Goal: Task Accomplishment & Management: Manage account settings

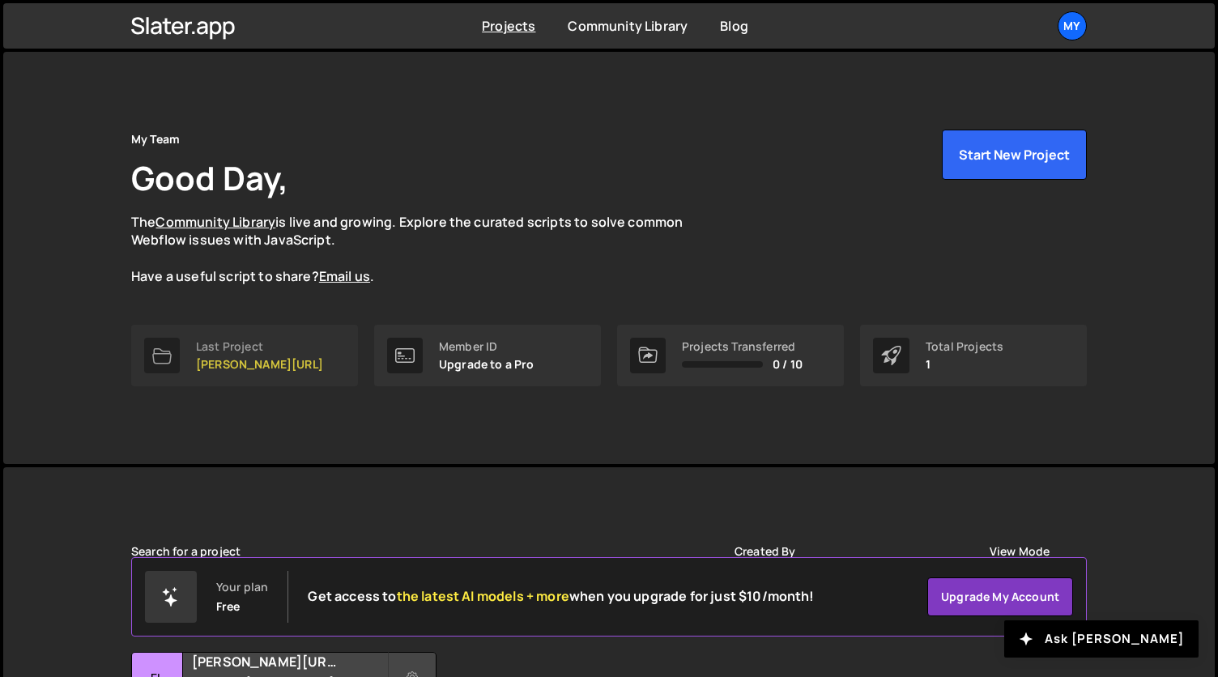
click at [227, 358] on p "[PERSON_NAME][URL]" at bounding box center [259, 364] width 127 height 13
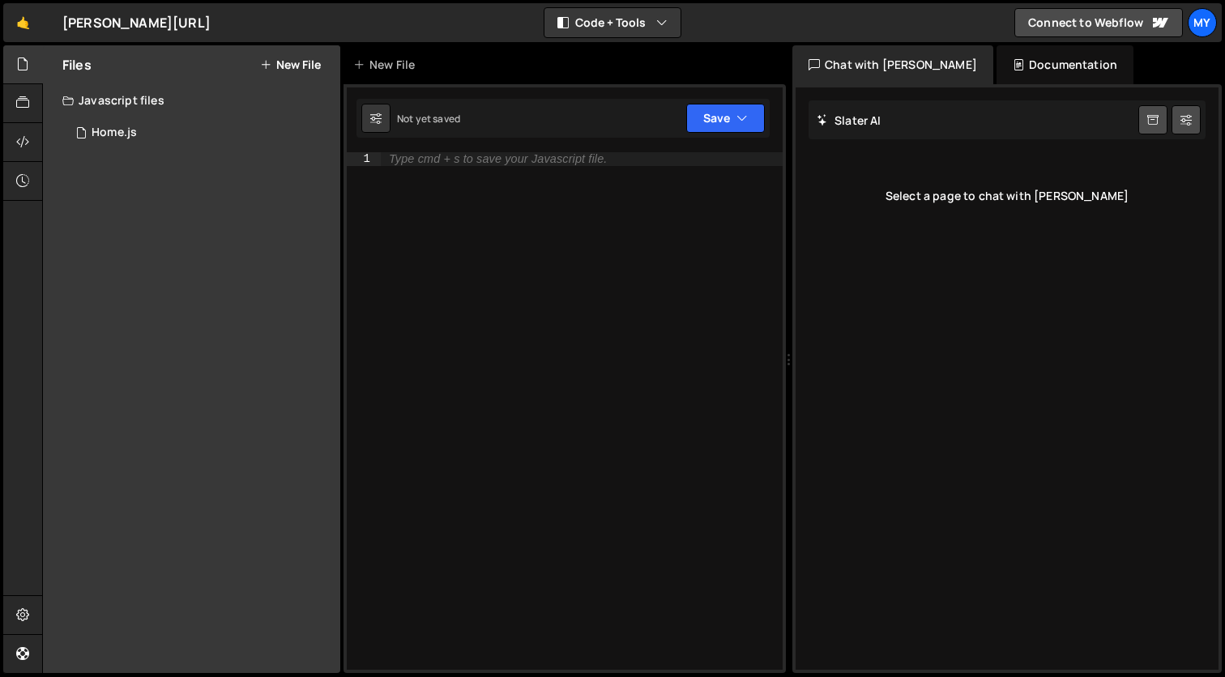
click at [430, 121] on div "Not yet saved" at bounding box center [428, 119] width 63 height 14
click at [376, 123] on icon at bounding box center [375, 118] width 11 height 16
select select "editor"
select select "ace/theme/monokai"
type input "14"
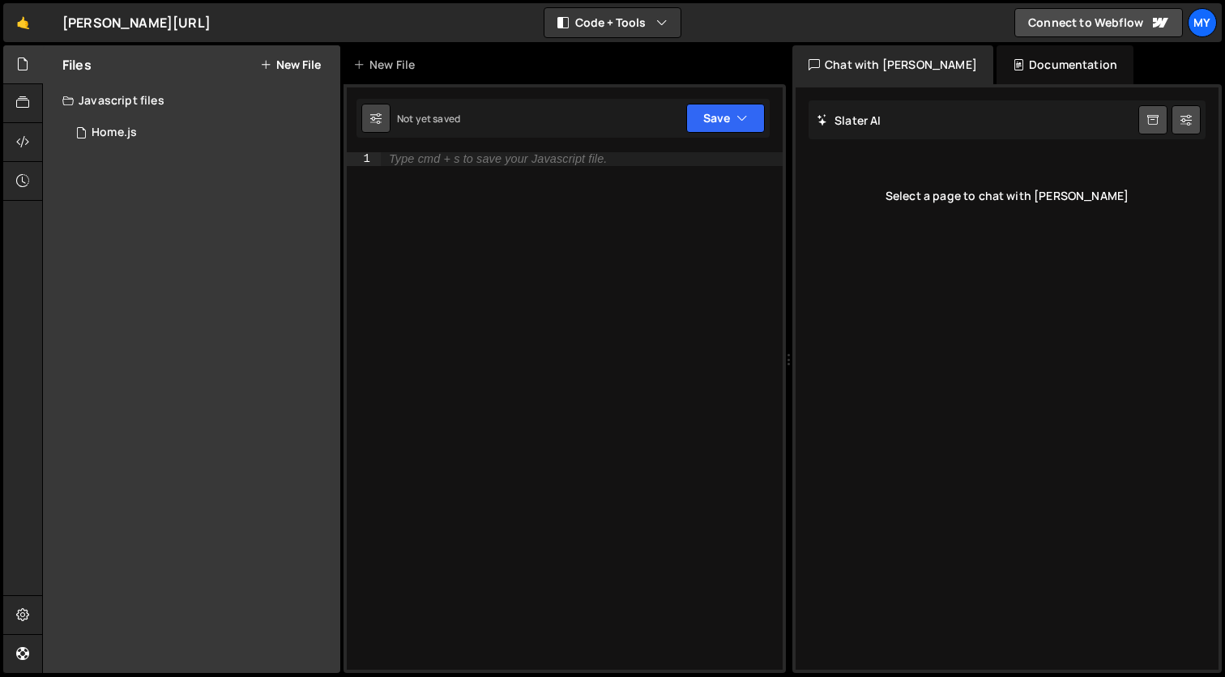
checkbox input "true"
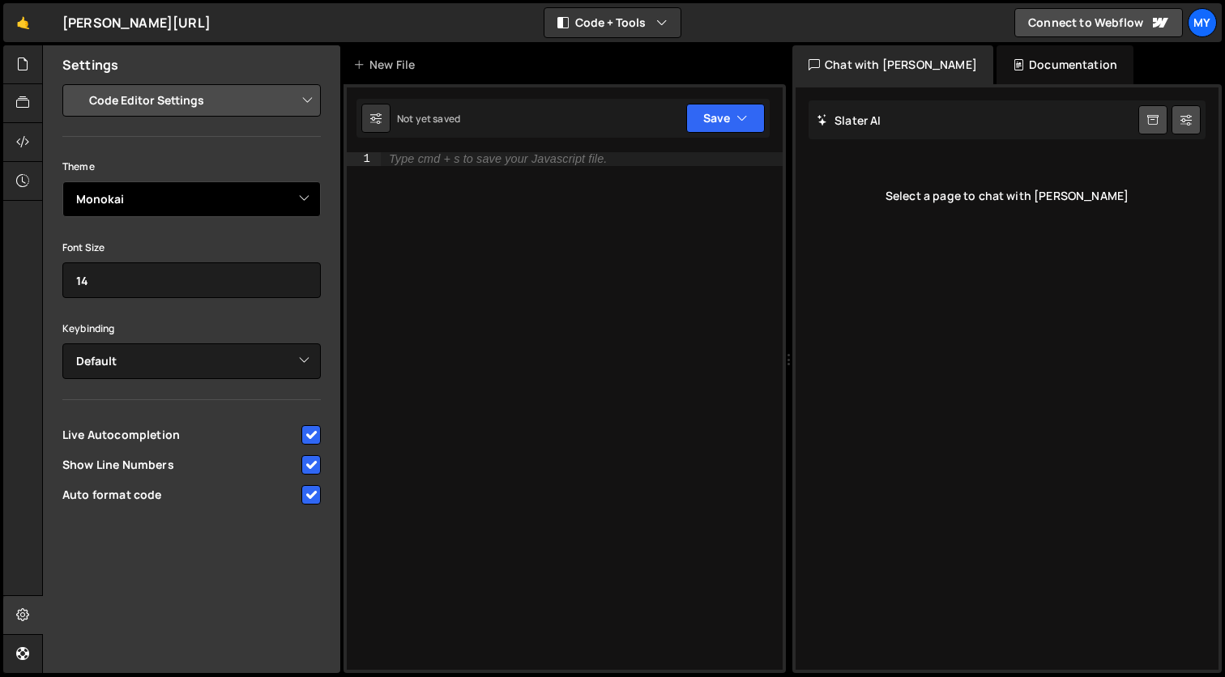
click at [304, 199] on select "Ambiance Chaos Clouds Midnight Dracula Cobalt Gruvbox Green on Black idle Finge…" at bounding box center [191, 199] width 258 height 36
click at [1117, 31] on link "Connect to Webflow" at bounding box center [1098, 22] width 168 height 29
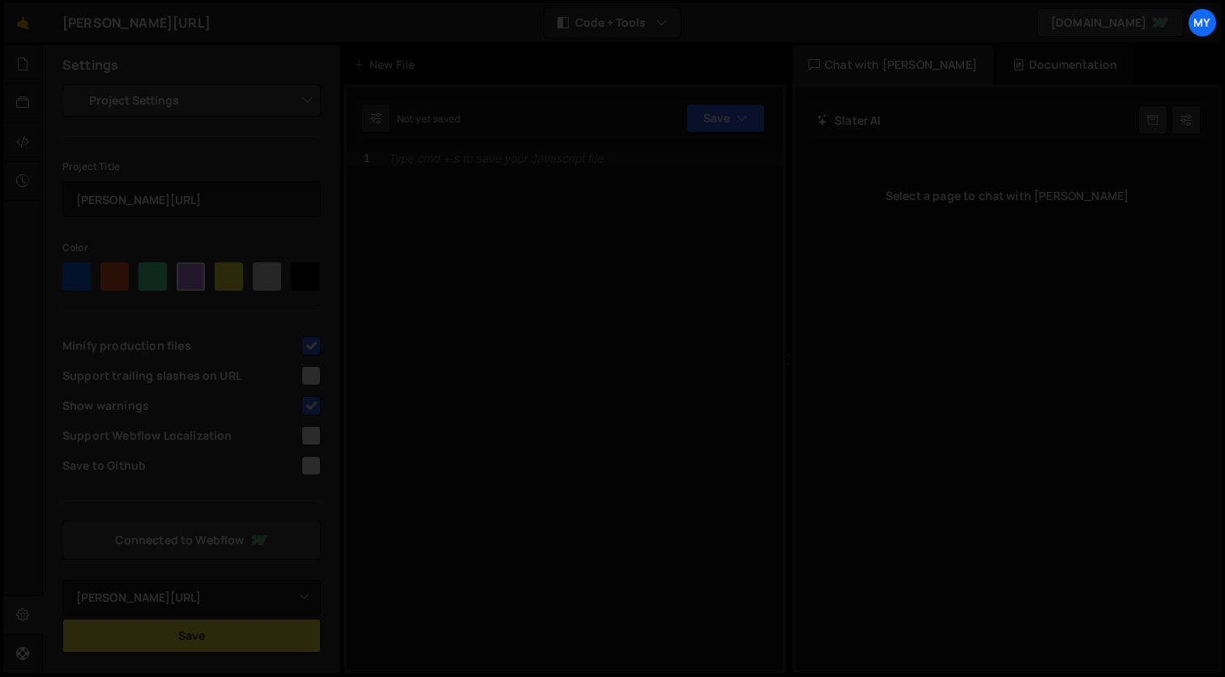
select select "68ba1fbb97f176383d2d7a05"
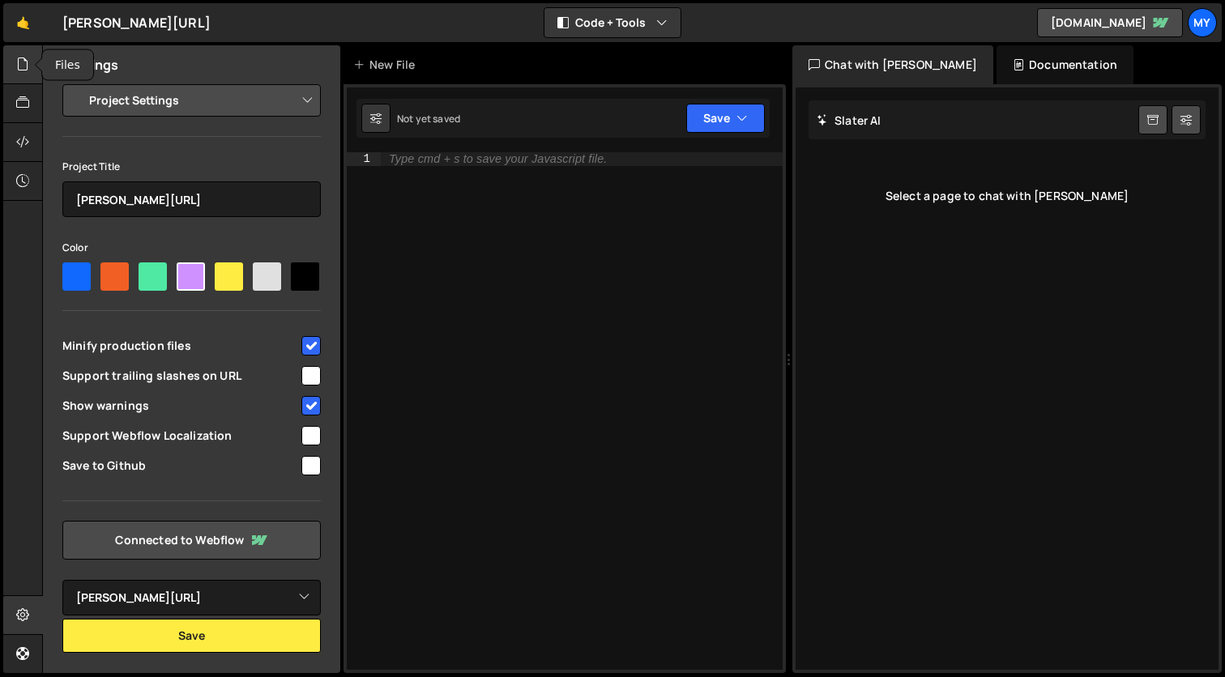
click at [19, 69] on icon at bounding box center [22, 64] width 13 height 18
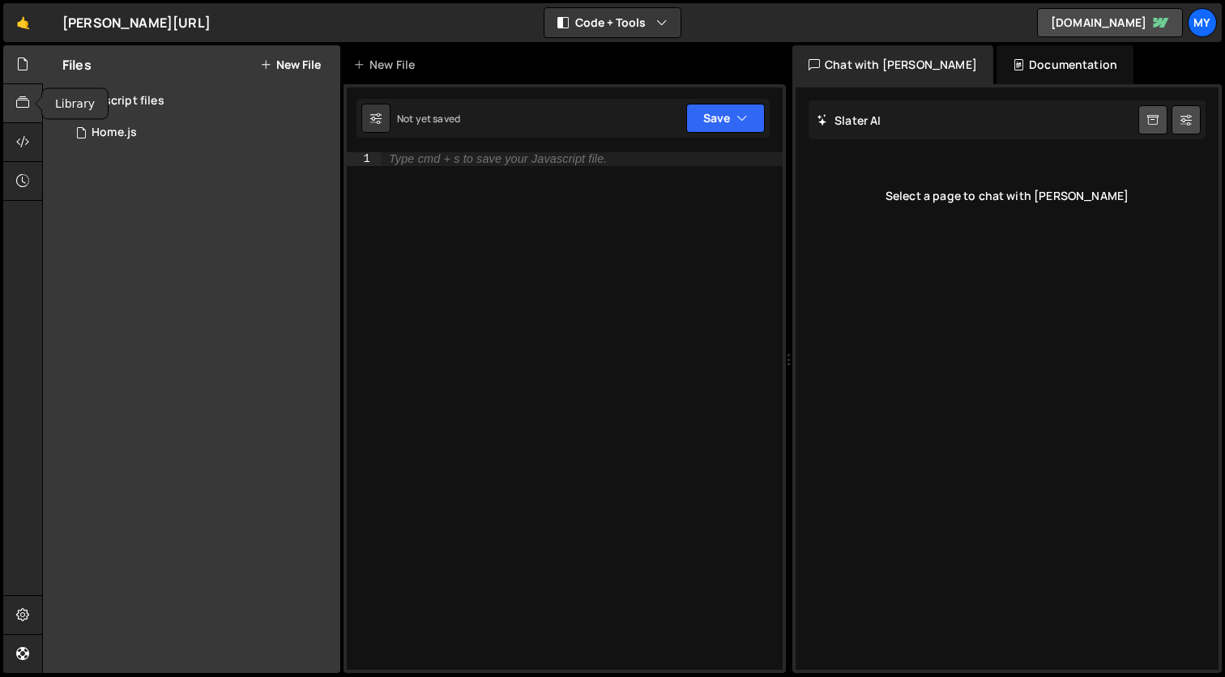
click at [23, 94] on icon at bounding box center [22, 103] width 13 height 18
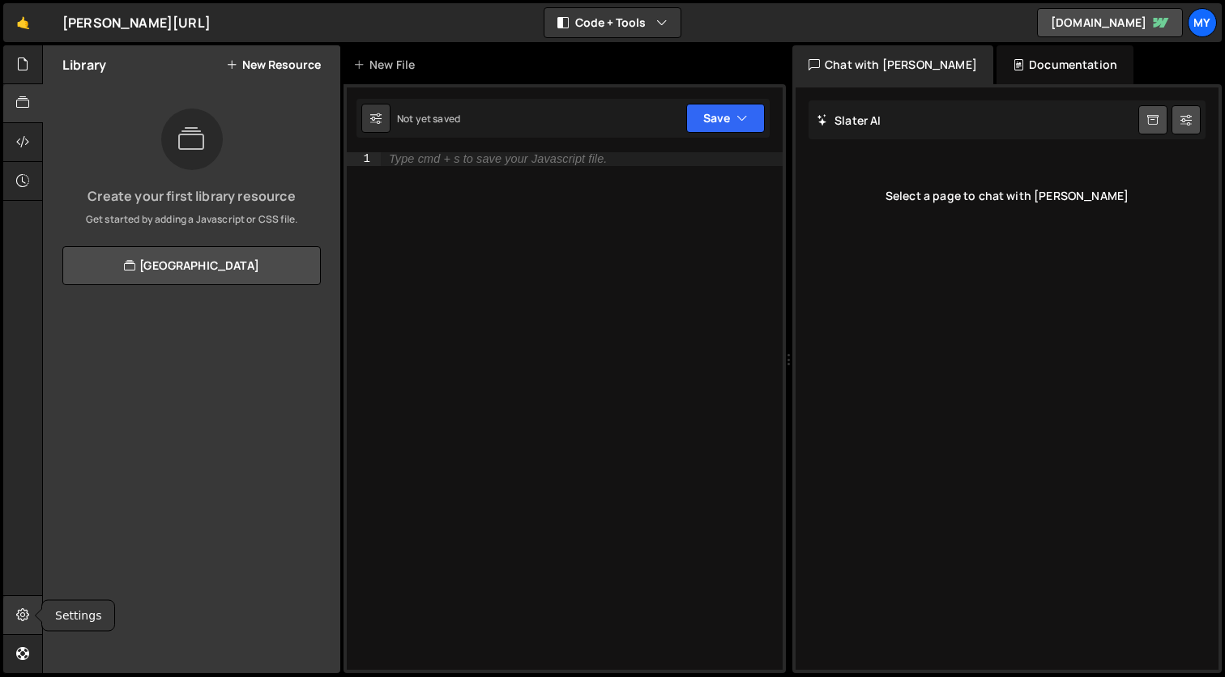
click at [25, 624] on div at bounding box center [23, 615] width 40 height 39
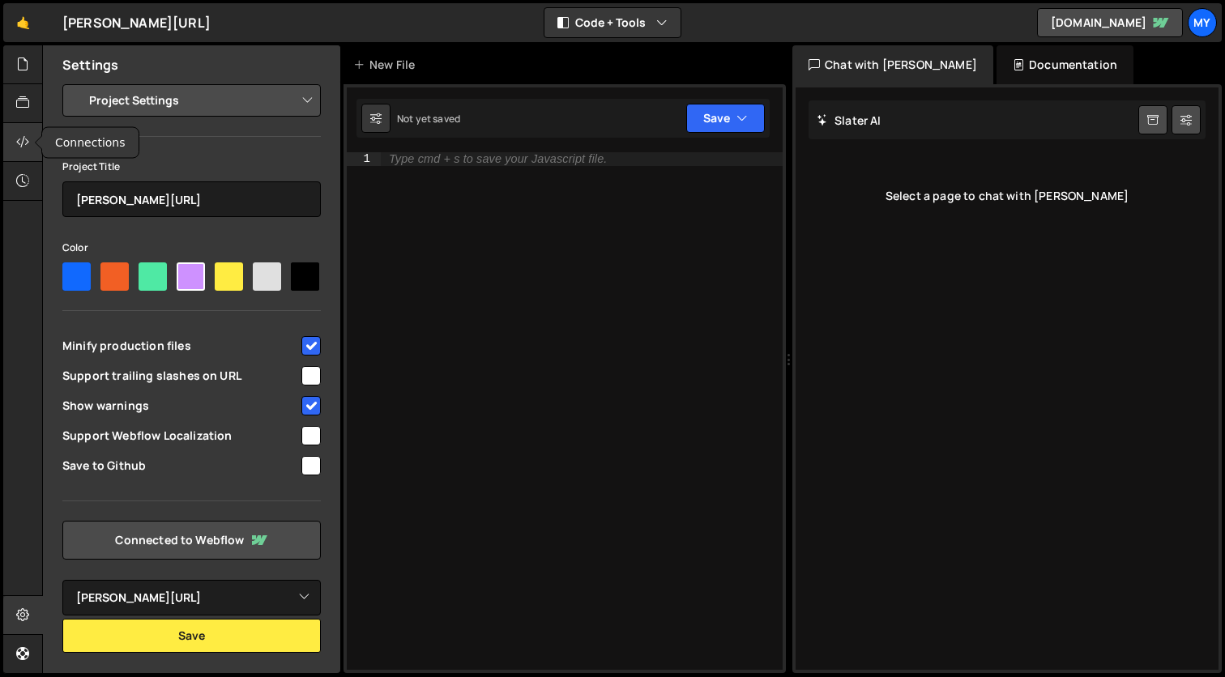
click at [27, 142] on icon at bounding box center [22, 142] width 13 height 18
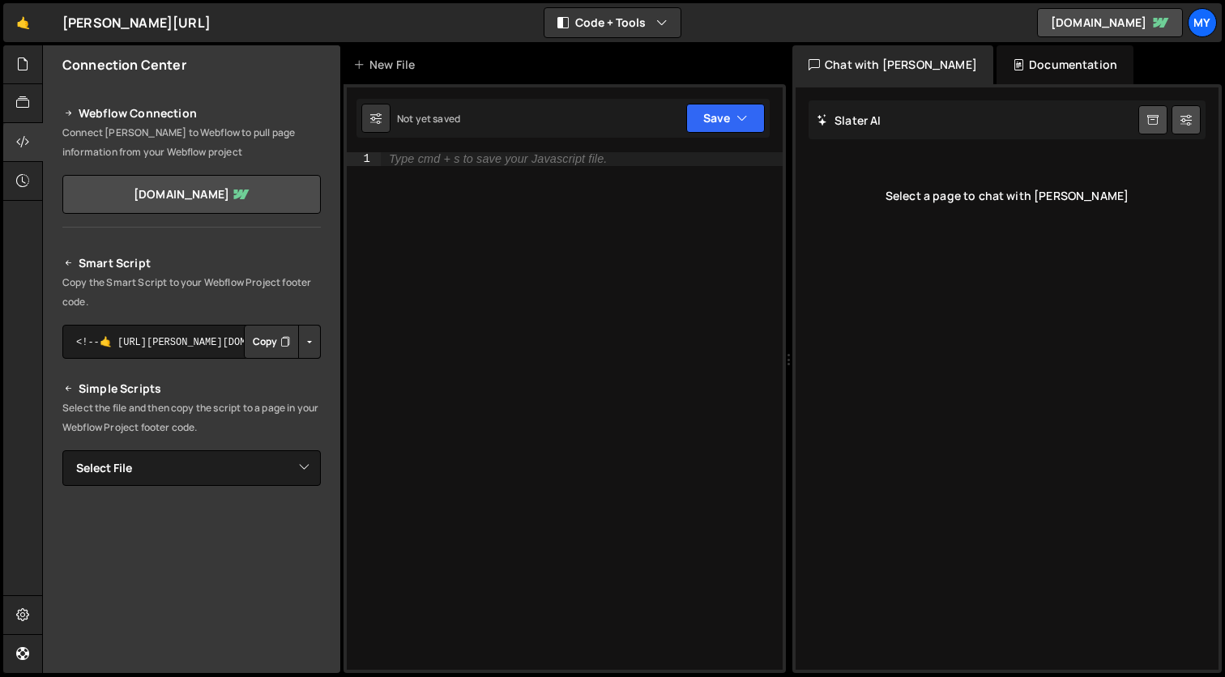
click at [1103, 126] on div "Slater AI Start new chat" at bounding box center [1006, 119] width 397 height 39
drag, startPoint x: 884, startPoint y: 259, endPoint x: 688, endPoint y: 202, distance: 204.8
click at [884, 259] on div "Slater AI Start new chat Select a page to chat with Slater" at bounding box center [1006, 378] width 423 height 582
click at [604, 202] on div "Type cmd + s to save your Javascript file." at bounding box center [582, 424] width 402 height 544
click at [458, 121] on div "Not yet saved" at bounding box center [428, 119] width 63 height 14
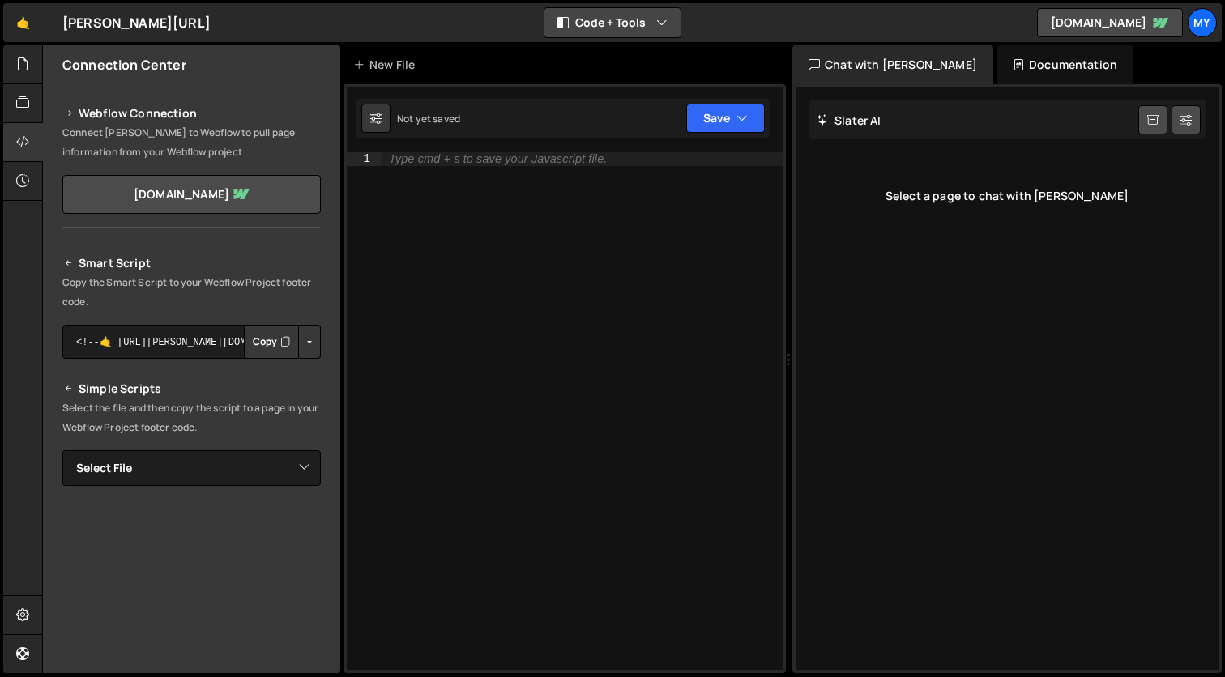
click at [635, 23] on button "Code + Tools" at bounding box center [612, 22] width 136 height 29
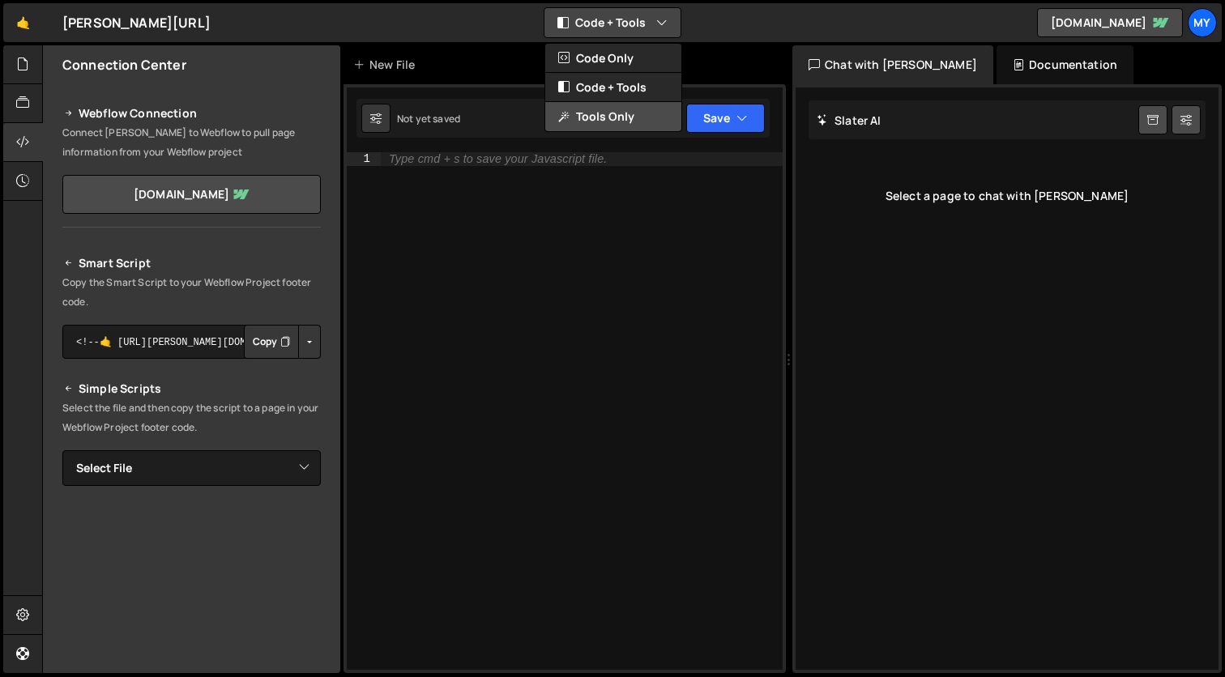
click at [621, 119] on button "Tools Only" at bounding box center [613, 116] width 136 height 29
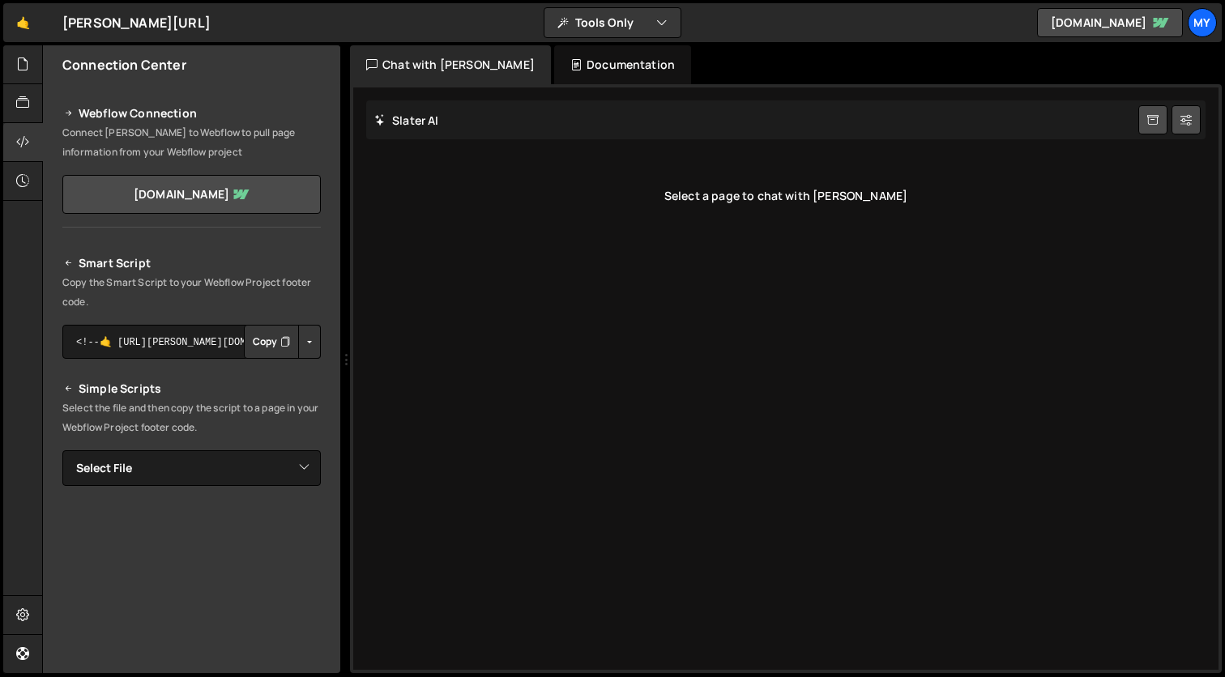
click at [618, 68] on div "Documentation" at bounding box center [622, 64] width 137 height 39
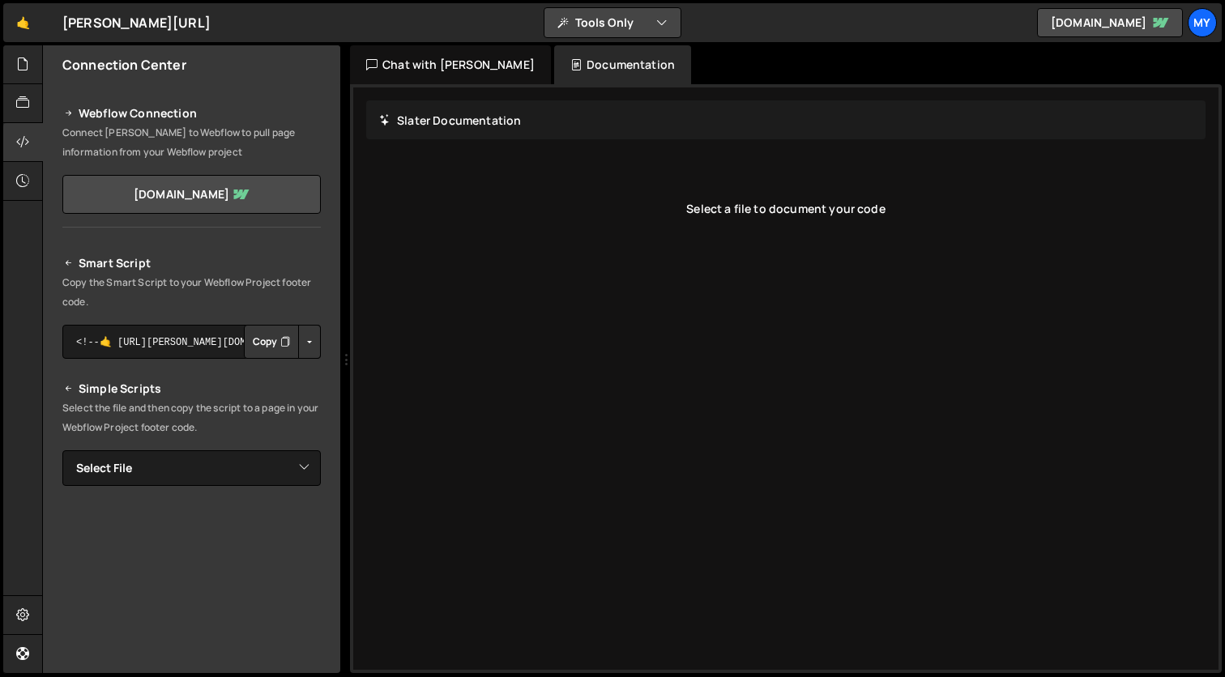
click at [633, 34] on button "Tools Only" at bounding box center [612, 22] width 136 height 29
click at [626, 58] on button "Code Only" at bounding box center [613, 58] width 136 height 29
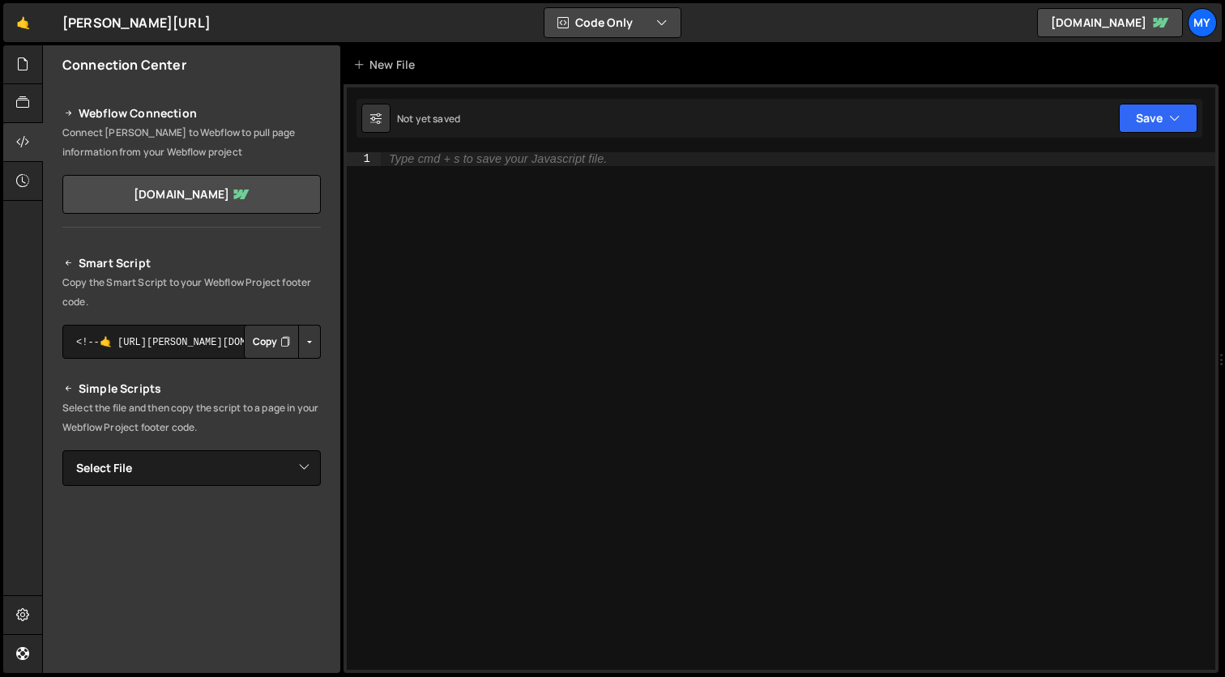
click at [638, 19] on button "Code Only" at bounding box center [612, 22] width 136 height 29
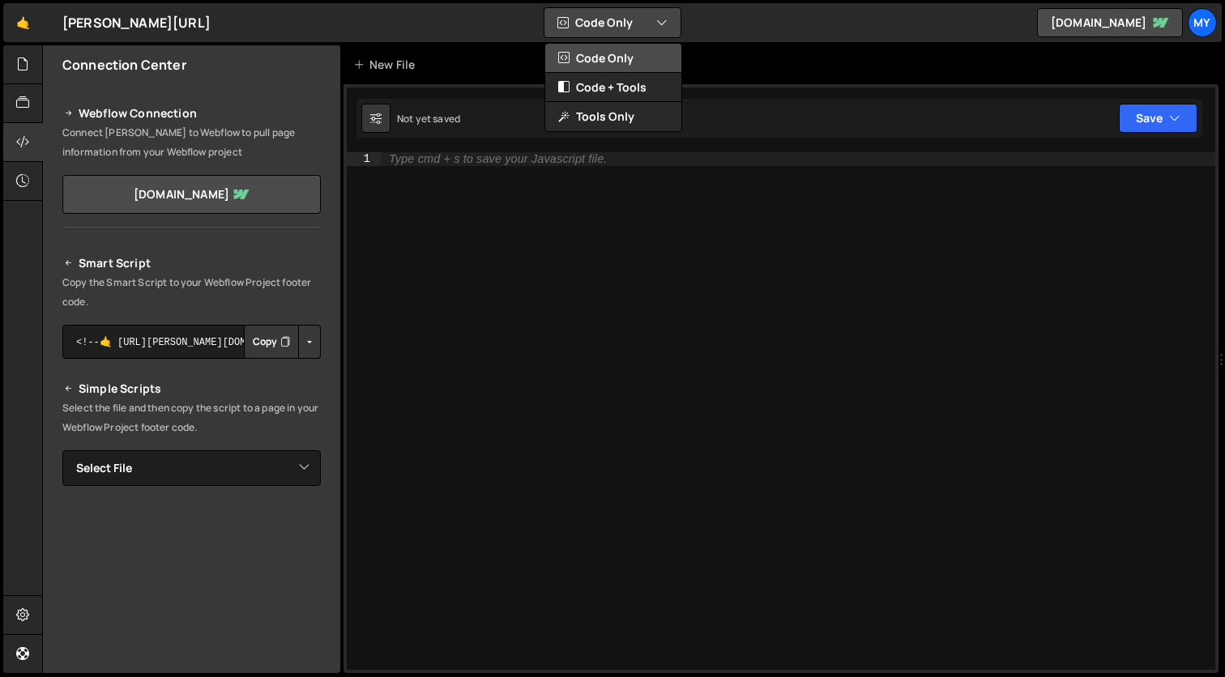
click at [628, 62] on button "Code Only" at bounding box center [613, 58] width 136 height 29
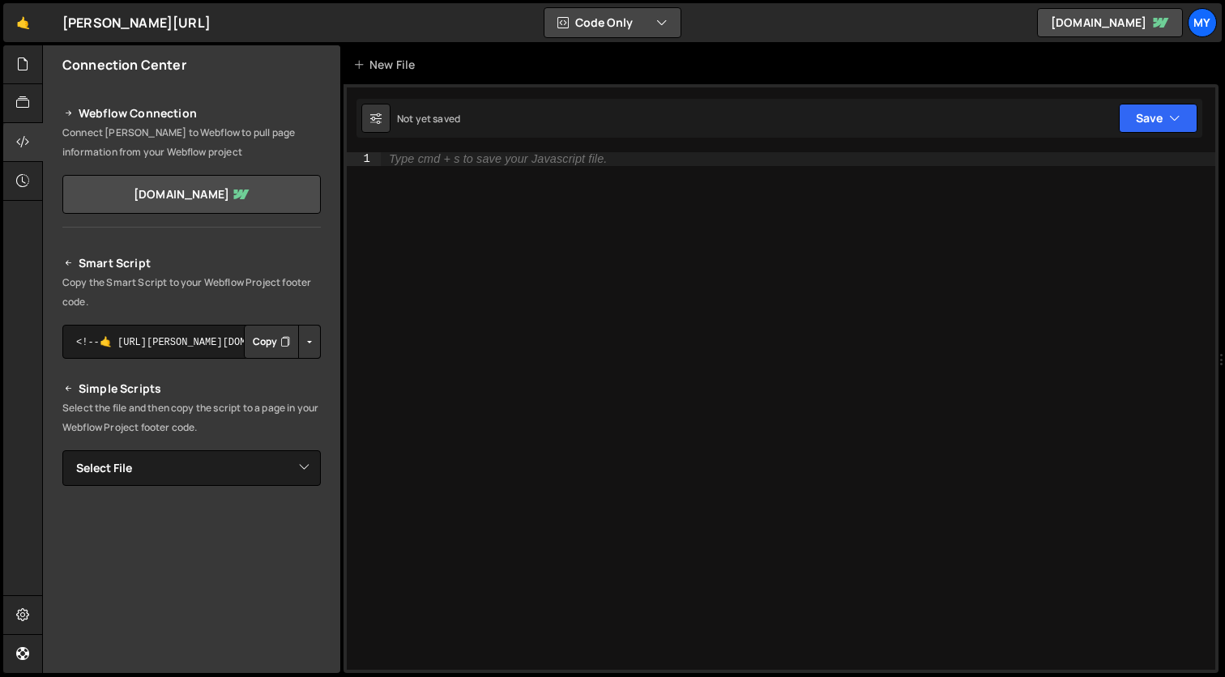
click at [640, 22] on button "Code Only" at bounding box center [612, 22] width 136 height 29
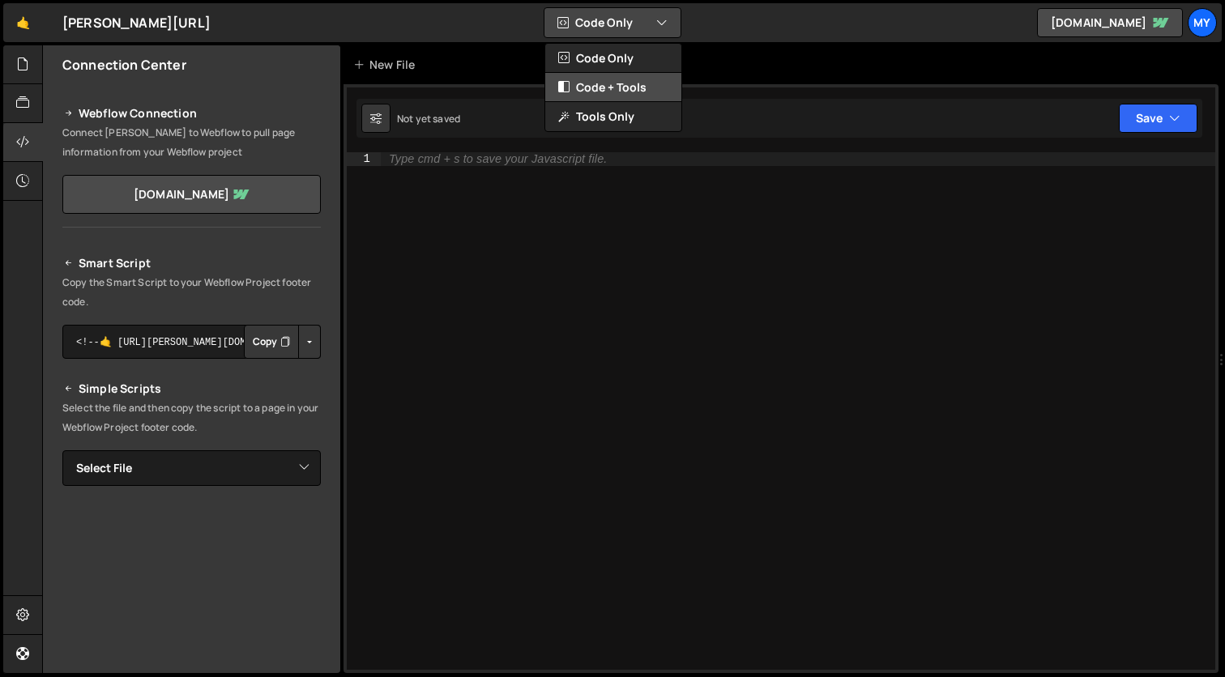
click at [632, 88] on button "Code + Tools" at bounding box center [613, 87] width 136 height 29
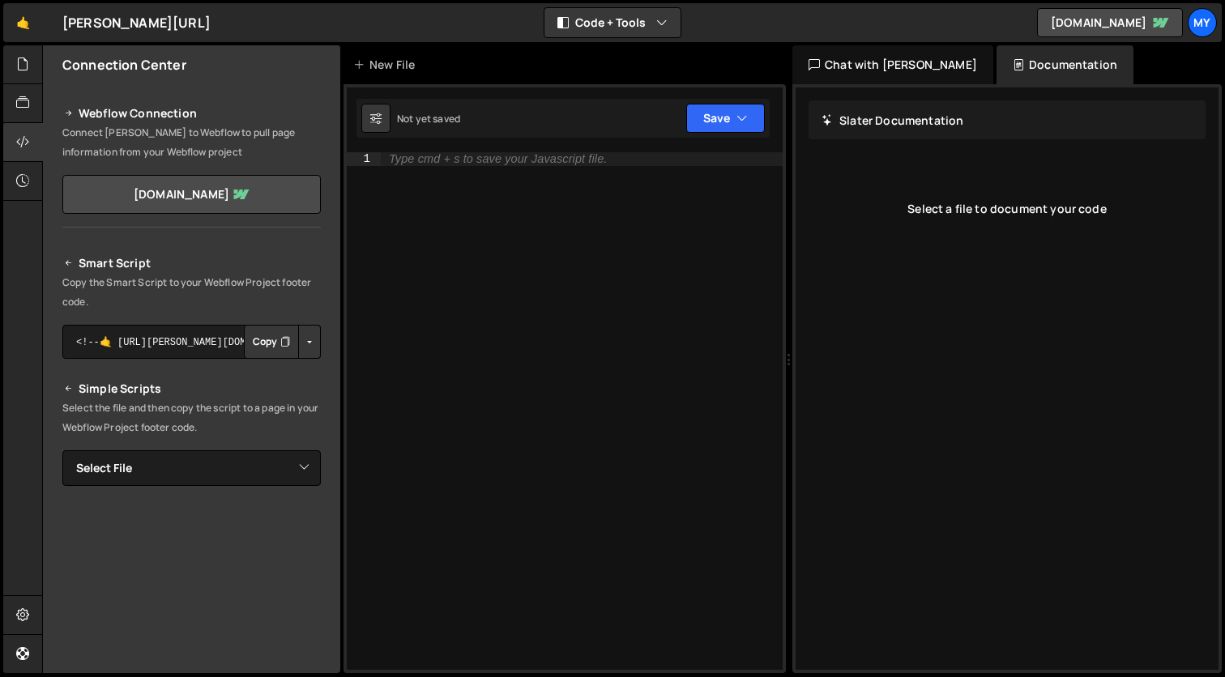
click at [156, 66] on h2 "Connection Center" at bounding box center [124, 65] width 124 height 18
click at [8, 54] on div at bounding box center [23, 64] width 40 height 39
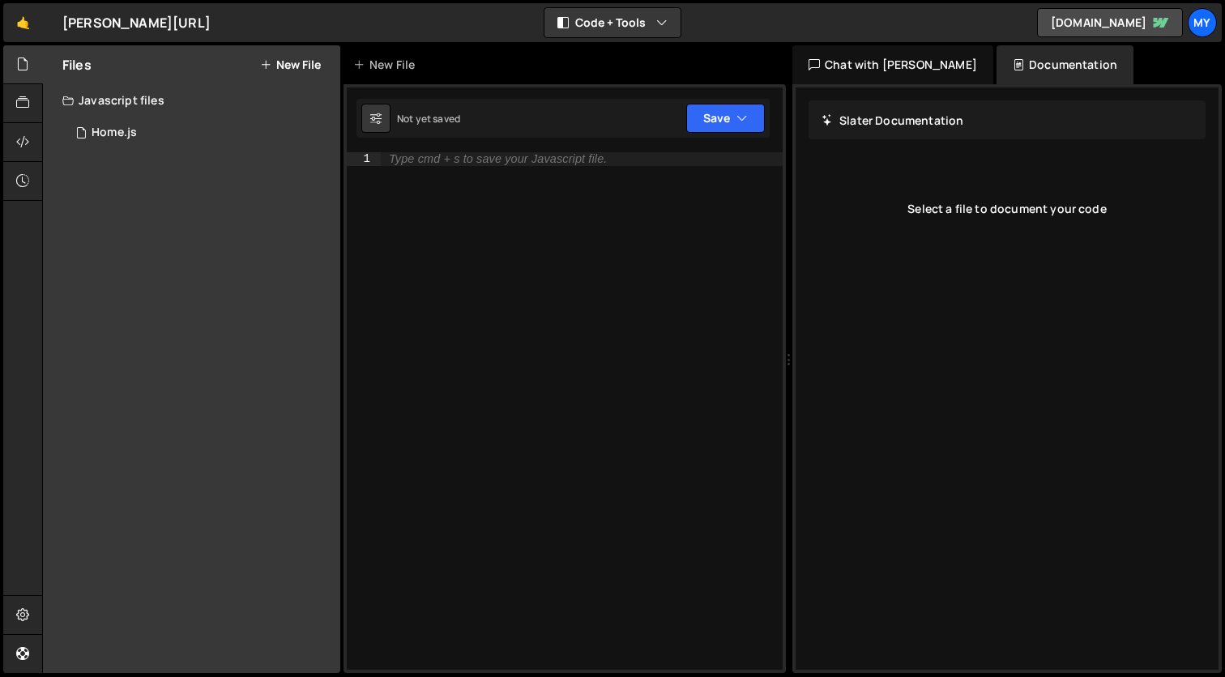
click at [106, 104] on div "Javascript files" at bounding box center [191, 100] width 297 height 32
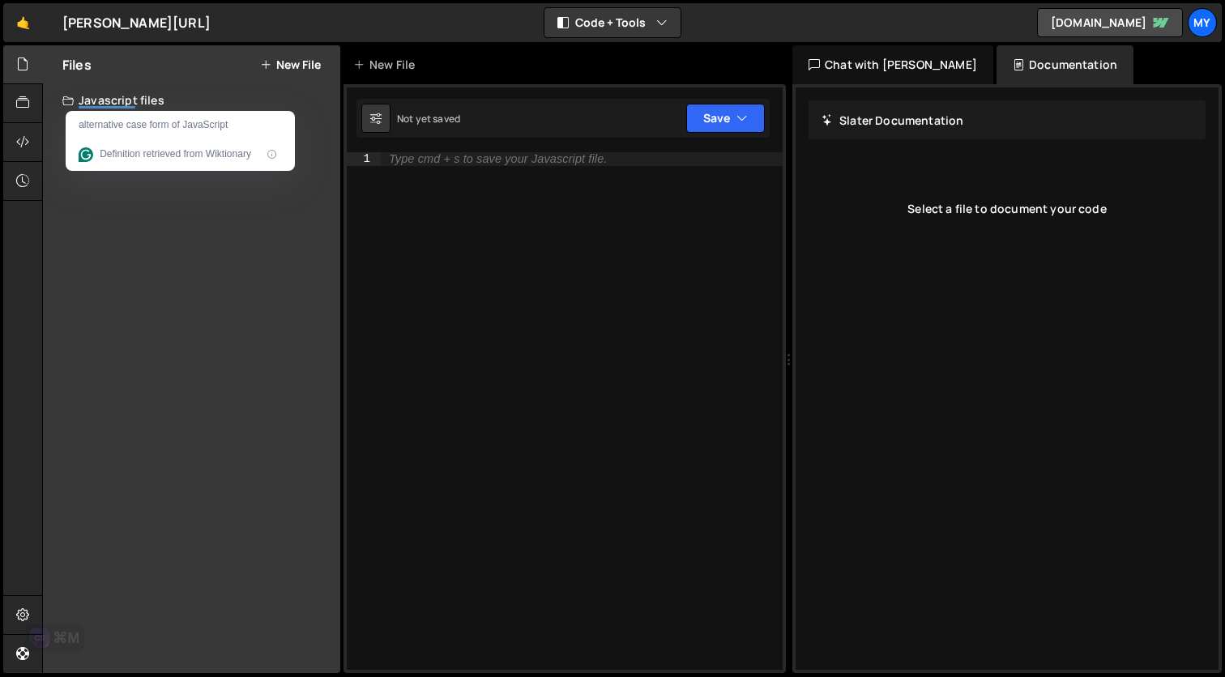
click at [144, 71] on div "Files New File" at bounding box center [191, 64] width 297 height 39
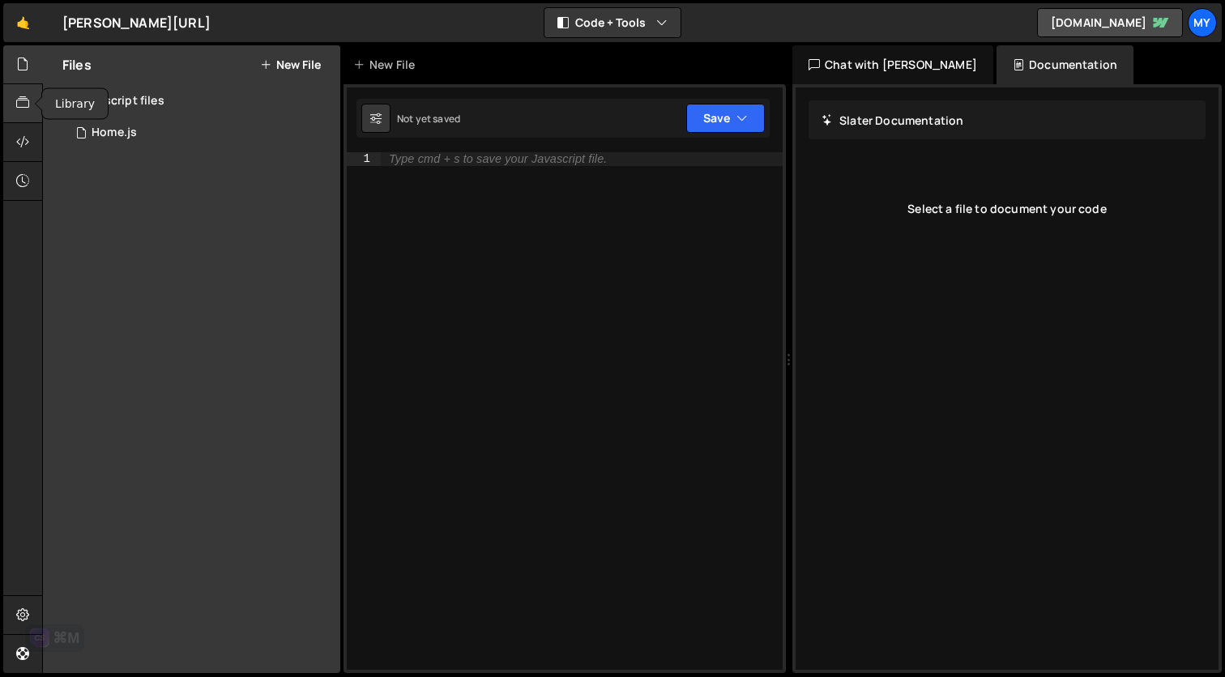
click at [7, 99] on div at bounding box center [23, 103] width 40 height 39
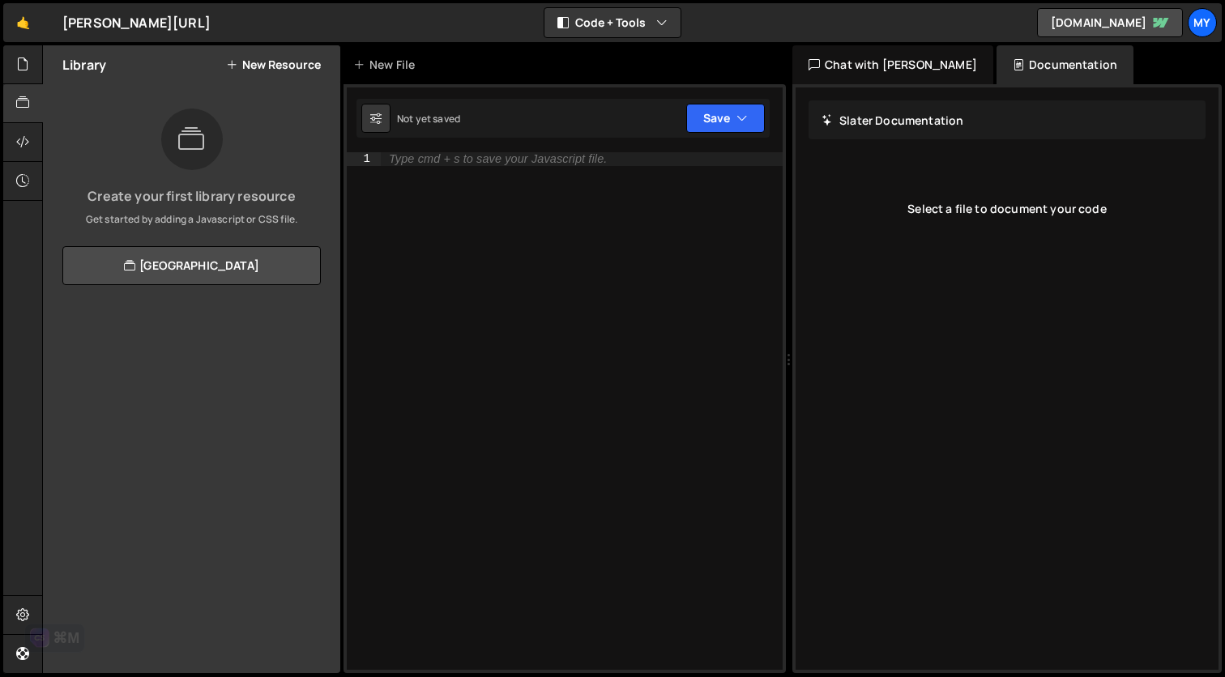
click at [155, 337] on div "Library New Resource Create your first library resource Get started by adding a…" at bounding box center [191, 359] width 297 height 628
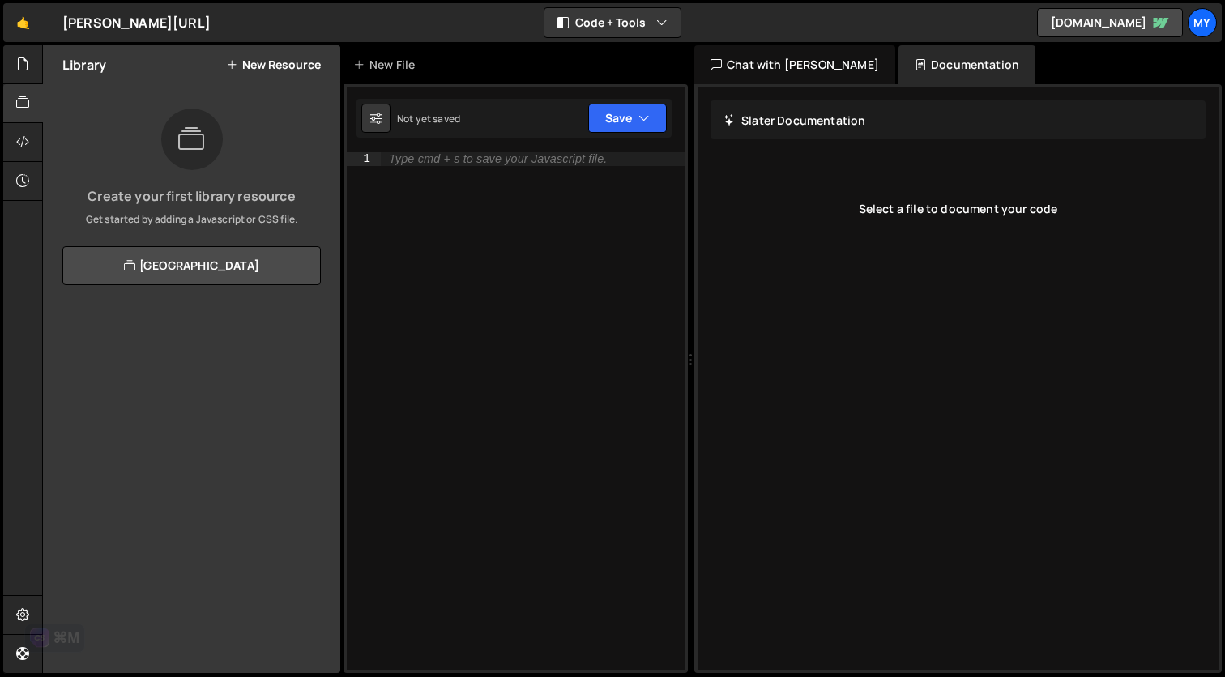
drag, startPoint x: 788, startPoint y: 364, endPoint x: 681, endPoint y: 371, distance: 107.2
click at [681, 371] on div "Files New File Javascript files 0 Home.js 0 CSS files Copy share link Edit File…" at bounding box center [633, 359] width 1183 height 629
click at [642, 123] on icon "button" at bounding box center [643, 118] width 11 height 16
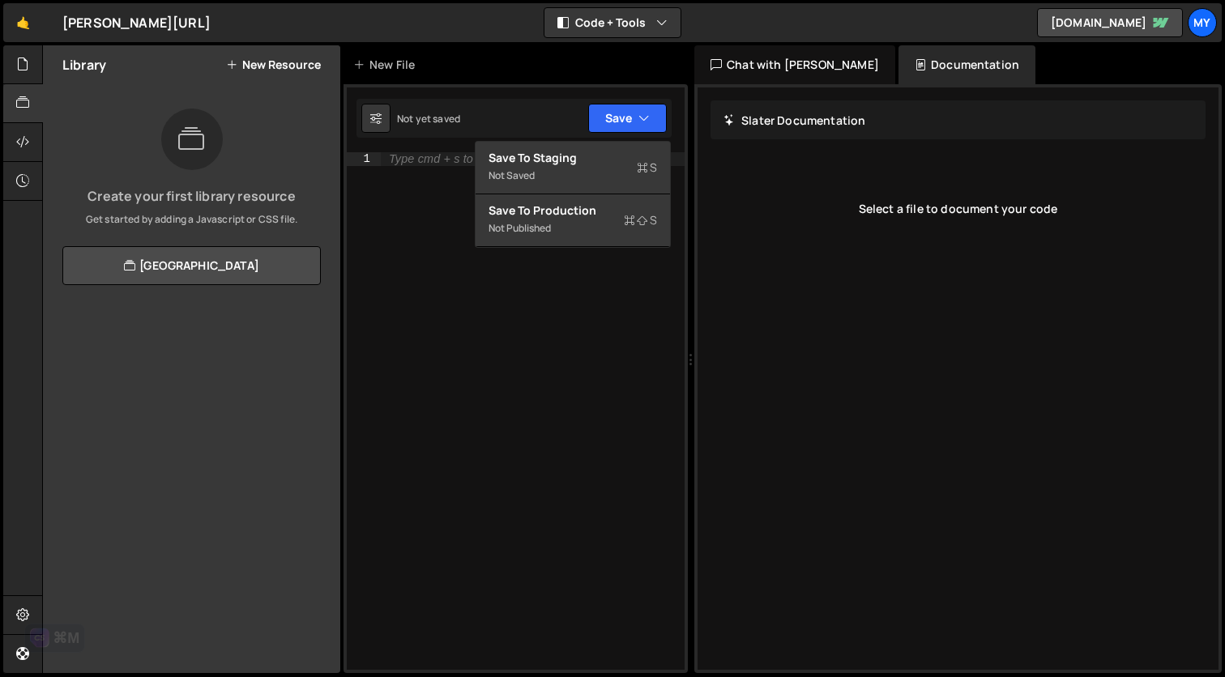
click at [462, 117] on div "Not yet saved Upgrade to Edit Save Save to Staging S Not saved S G" at bounding box center [513, 118] width 315 height 39
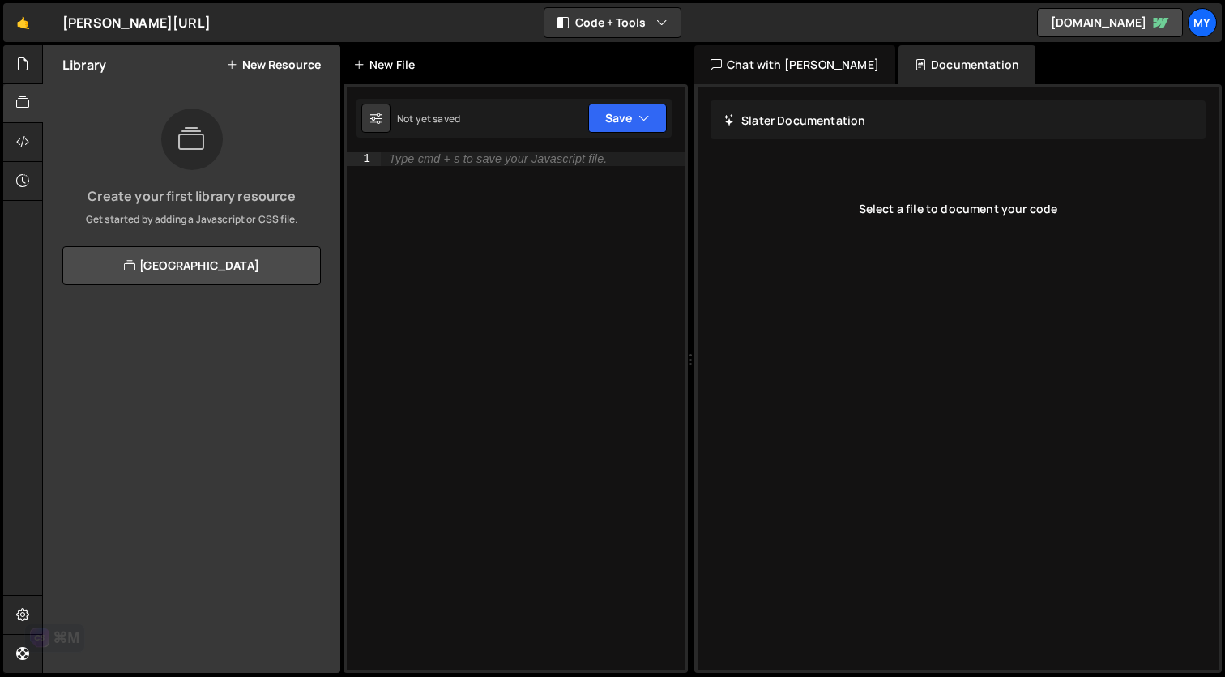
click at [373, 65] on div "New File" at bounding box center [387, 65] width 68 height 16
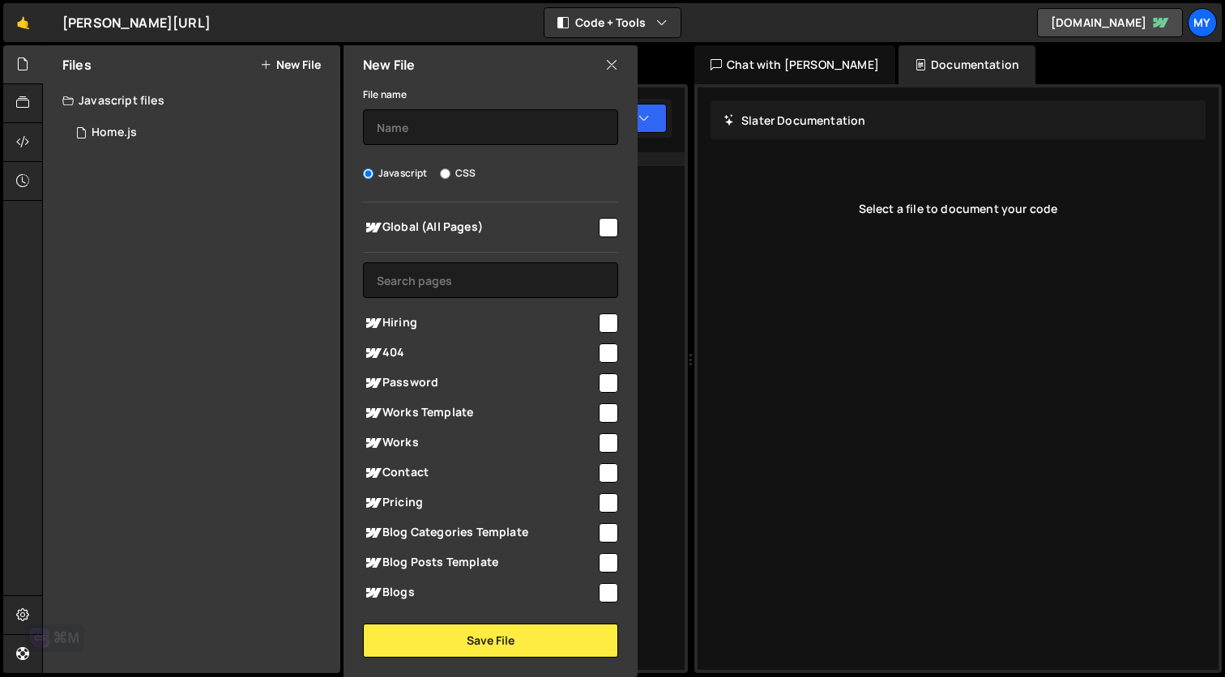
click at [610, 229] on input "checkbox" at bounding box center [608, 227] width 19 height 19
checkbox input "true"
click at [596, 322] on div at bounding box center [607, 322] width 22 height 22
click at [599, 343] on input "checkbox" at bounding box center [608, 352] width 19 height 19
checkbox input "true"
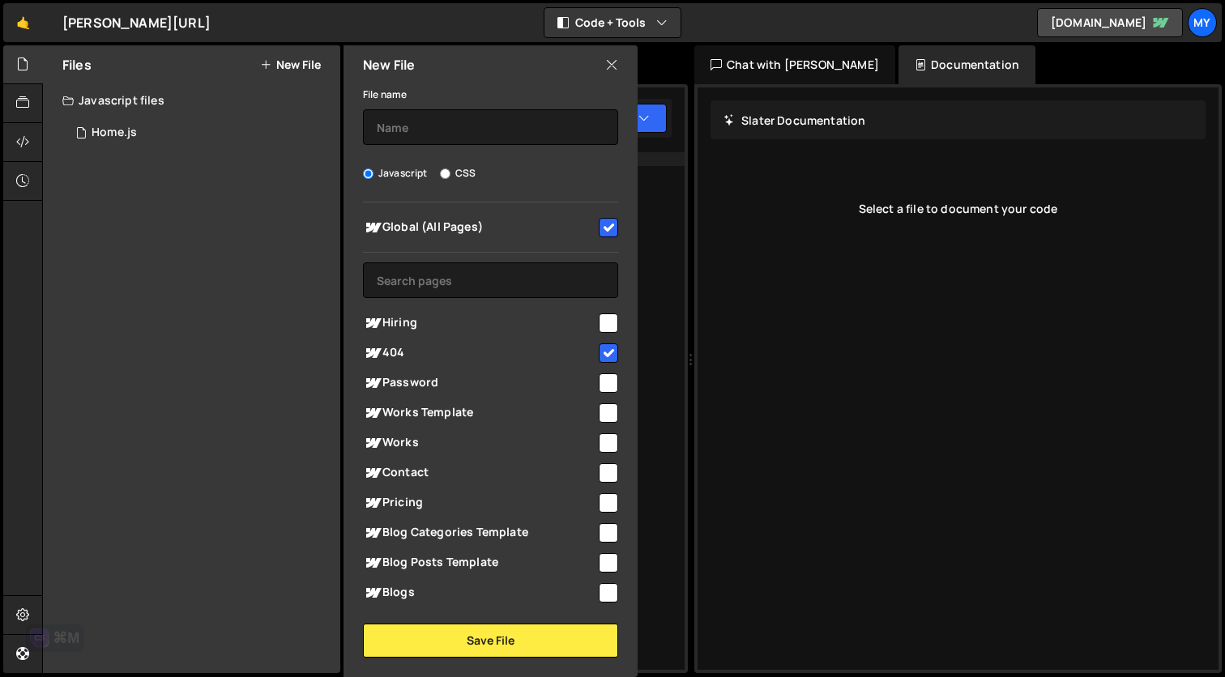
click at [599, 324] on input "checkbox" at bounding box center [608, 322] width 19 height 19
checkbox input "true"
click at [599, 399] on div "Works Template" at bounding box center [490, 413] width 255 height 30
click at [601, 454] on div "Works" at bounding box center [490, 443] width 255 height 30
click at [603, 383] on input "checkbox" at bounding box center [608, 382] width 19 height 19
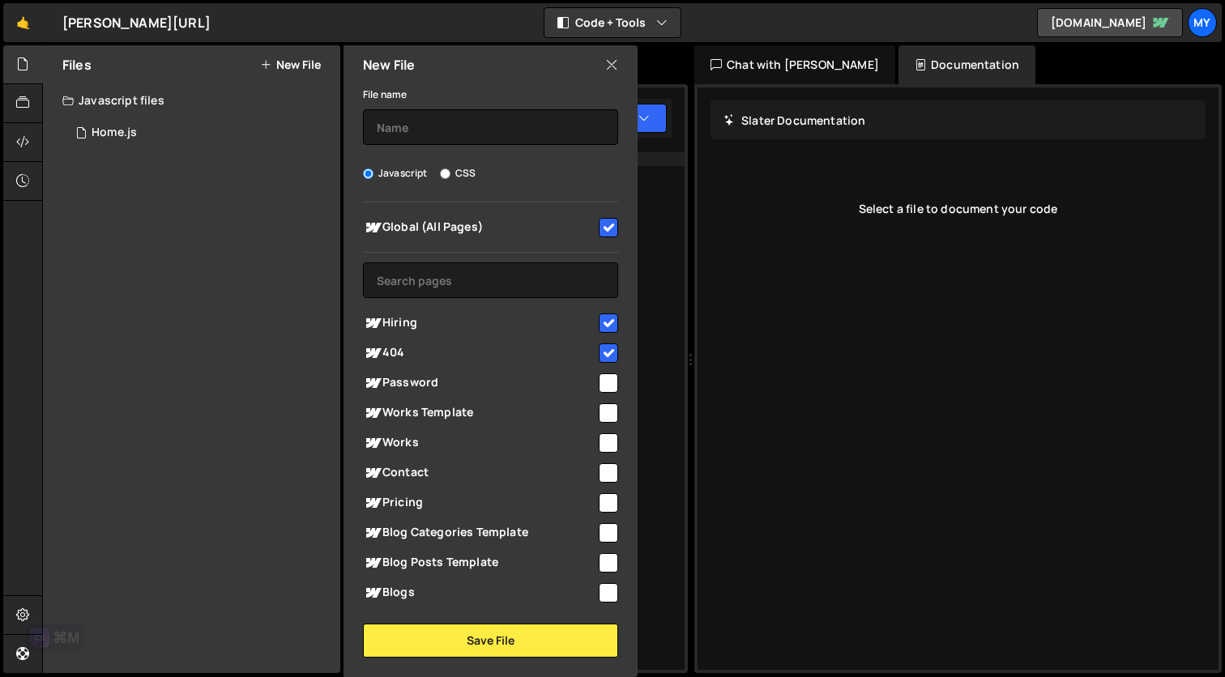
checkbox input "true"
click at [599, 344] on input "checkbox" at bounding box center [608, 352] width 19 height 19
checkbox input "false"
click at [599, 319] on input "checkbox" at bounding box center [608, 322] width 19 height 19
checkbox input "false"
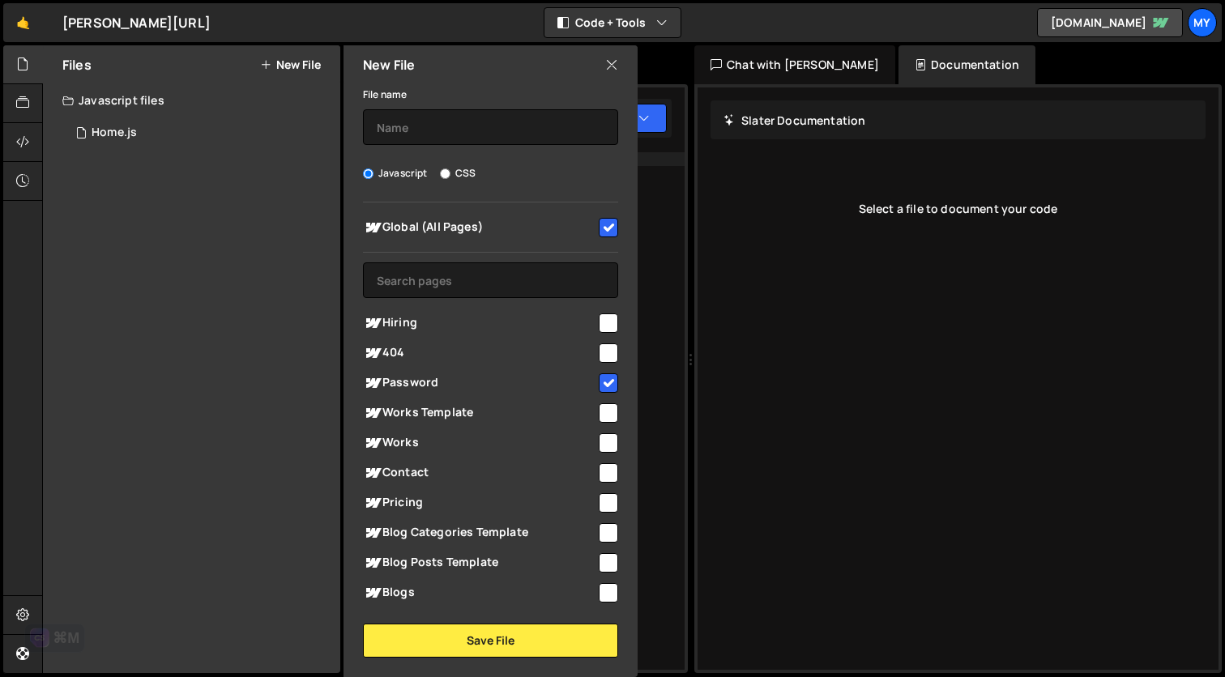
click at [599, 386] on input "checkbox" at bounding box center [608, 382] width 19 height 19
checkbox input "false"
click at [604, 211] on div "Global (All Pages) Hiring" at bounding box center [490, 402] width 294 height 401
click at [603, 232] on input "checkbox" at bounding box center [608, 227] width 19 height 19
checkbox input "false"
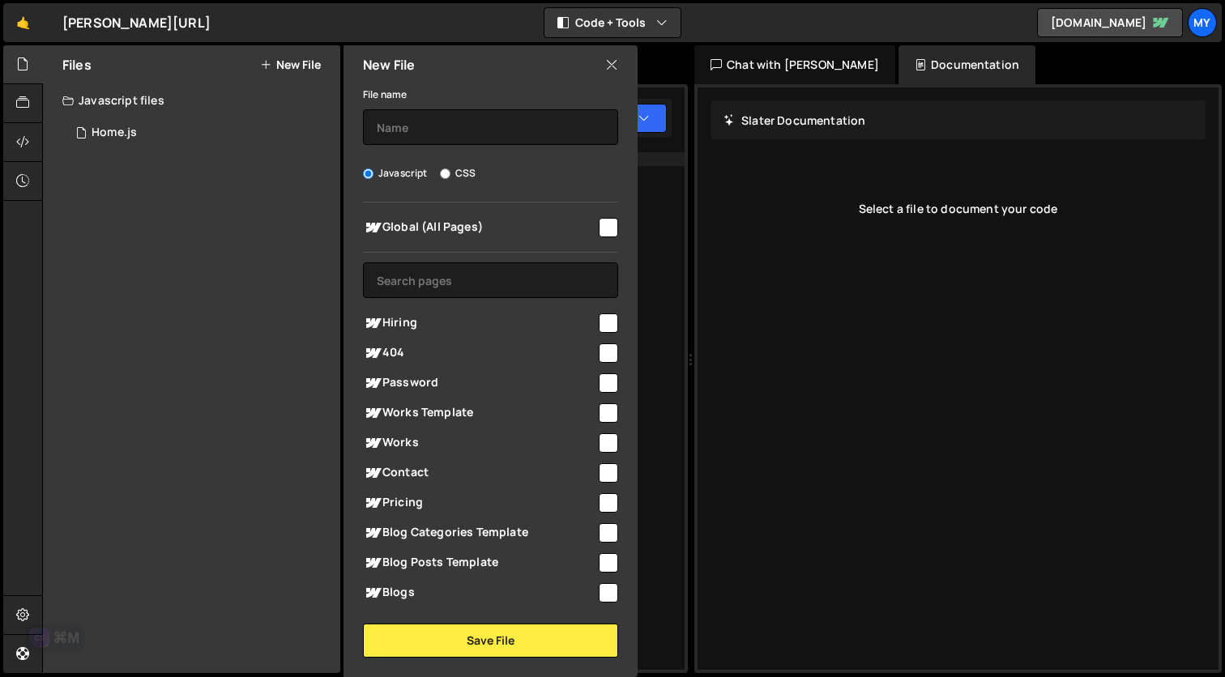
click at [276, 68] on button "New File" at bounding box center [290, 64] width 61 height 13
click at [612, 61] on icon at bounding box center [611, 65] width 13 height 18
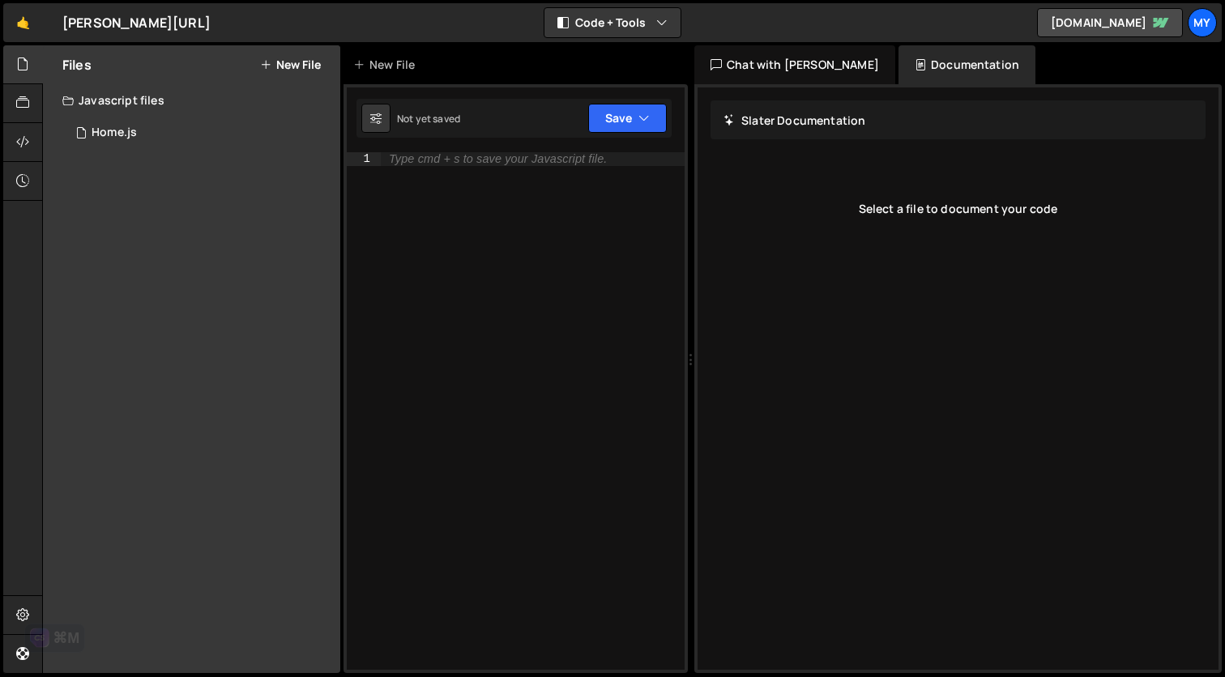
click at [411, 160] on div "Type cmd + s to save your Javascript file." at bounding box center [498, 159] width 218 height 12
click at [373, 65] on div "New File" at bounding box center [387, 65] width 68 height 16
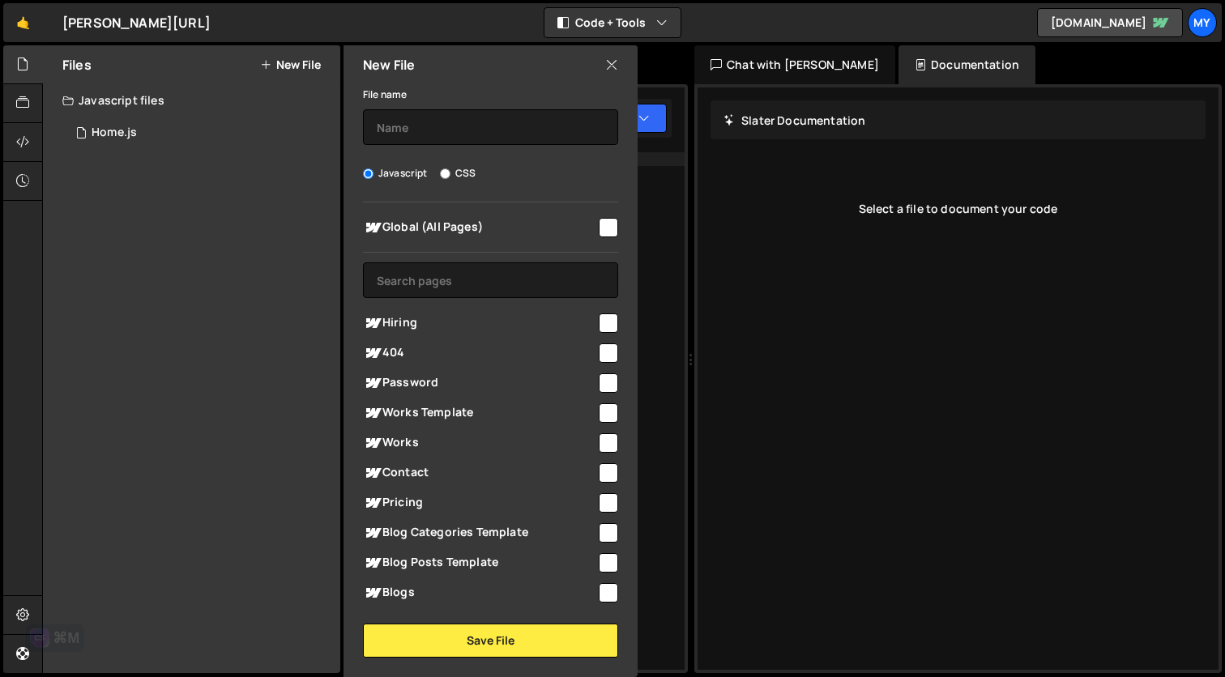
click at [441, 177] on input "CSS" at bounding box center [445, 173] width 11 height 11
radio input "true"
click at [383, 168] on label "Javascript" at bounding box center [395, 173] width 65 height 16
click at [373, 168] on input "Javascript" at bounding box center [368, 173] width 11 height 11
radio input "true"
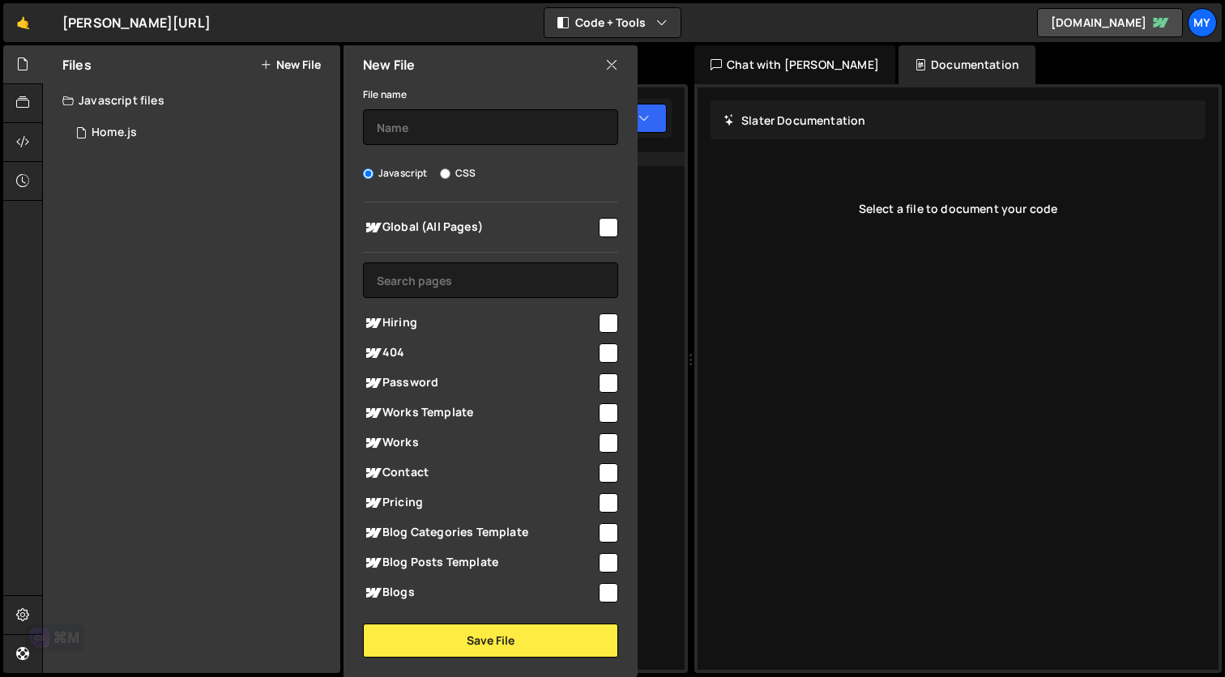
scroll to position [387, 0]
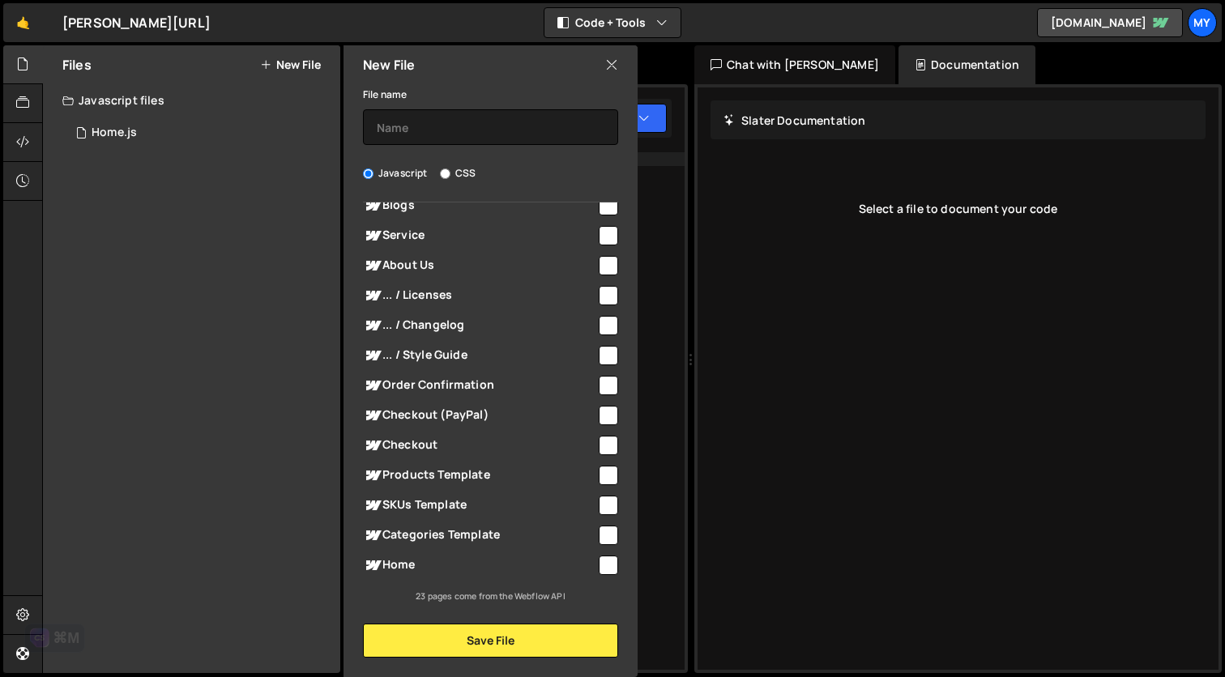
click at [601, 561] on input "checkbox" at bounding box center [608, 565] width 19 height 19
checkbox input "true"
click at [604, 535] on input "checkbox" at bounding box center [608, 535] width 19 height 19
checkbox input "true"
click at [599, 490] on div "SKUs Template" at bounding box center [490, 505] width 255 height 30
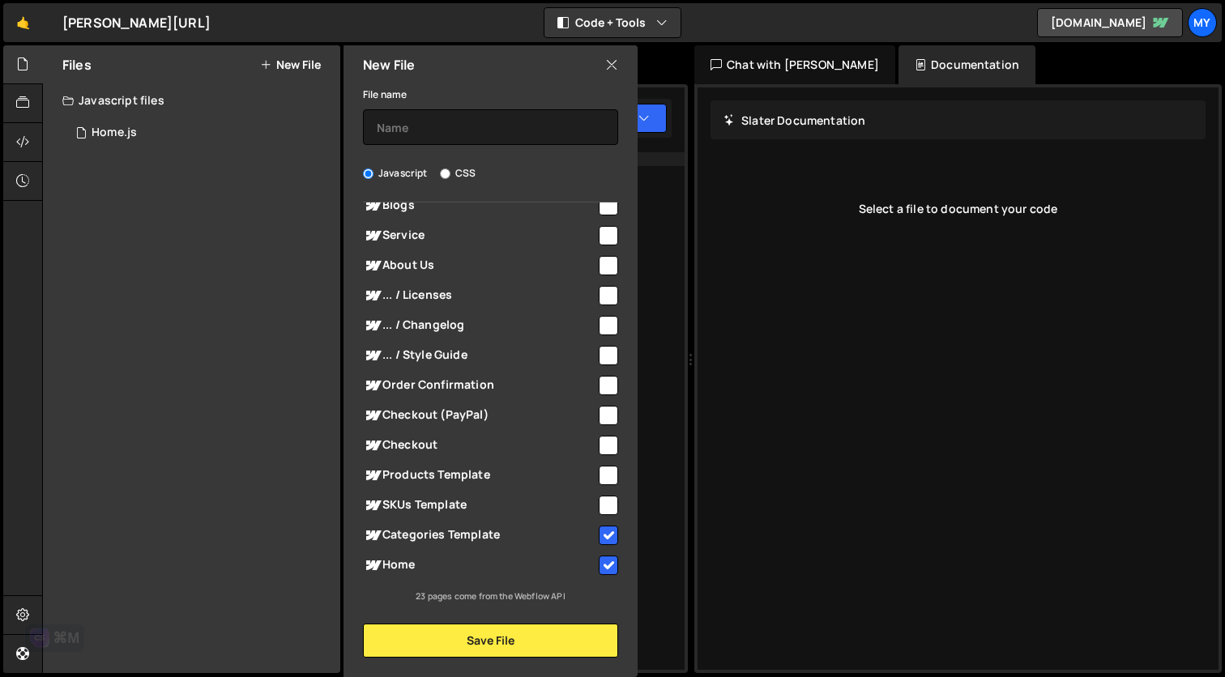
click at [603, 500] on input "checkbox" at bounding box center [608, 505] width 19 height 19
click at [602, 505] on input "checkbox" at bounding box center [608, 505] width 19 height 19
checkbox input "false"
click at [602, 530] on input "checkbox" at bounding box center [608, 535] width 19 height 19
checkbox input "false"
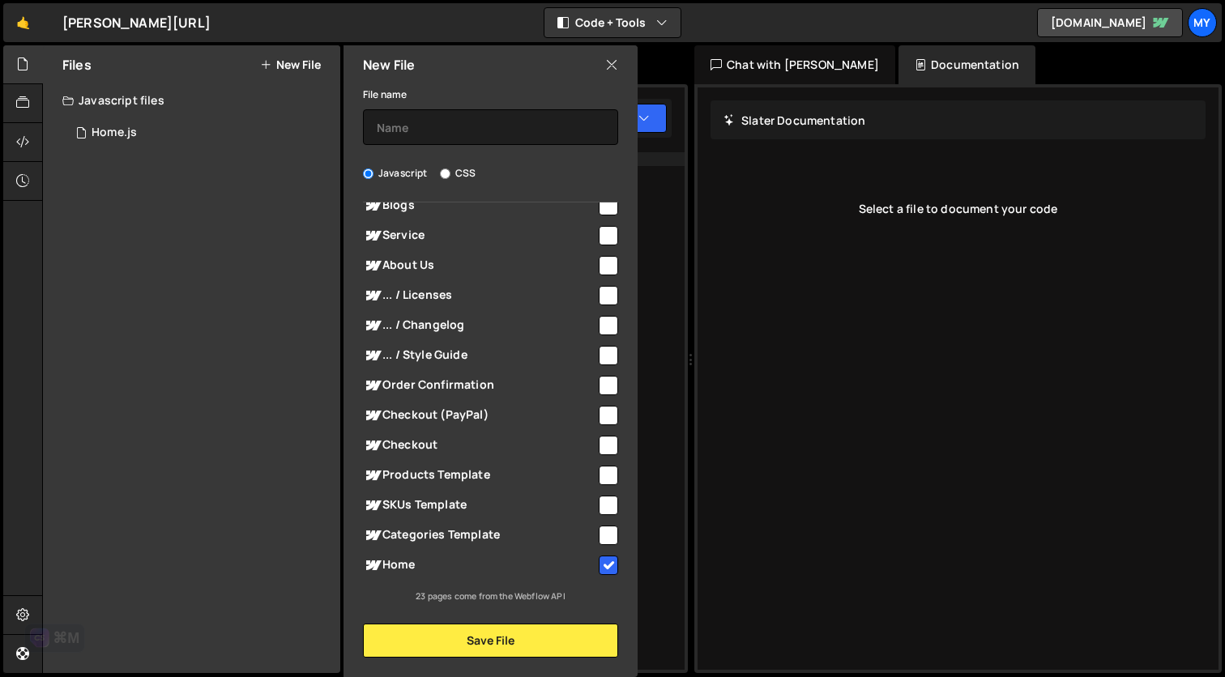
click at [599, 561] on input "checkbox" at bounding box center [608, 565] width 19 height 19
checkbox input "false"
click at [17, 614] on icon at bounding box center [22, 615] width 13 height 18
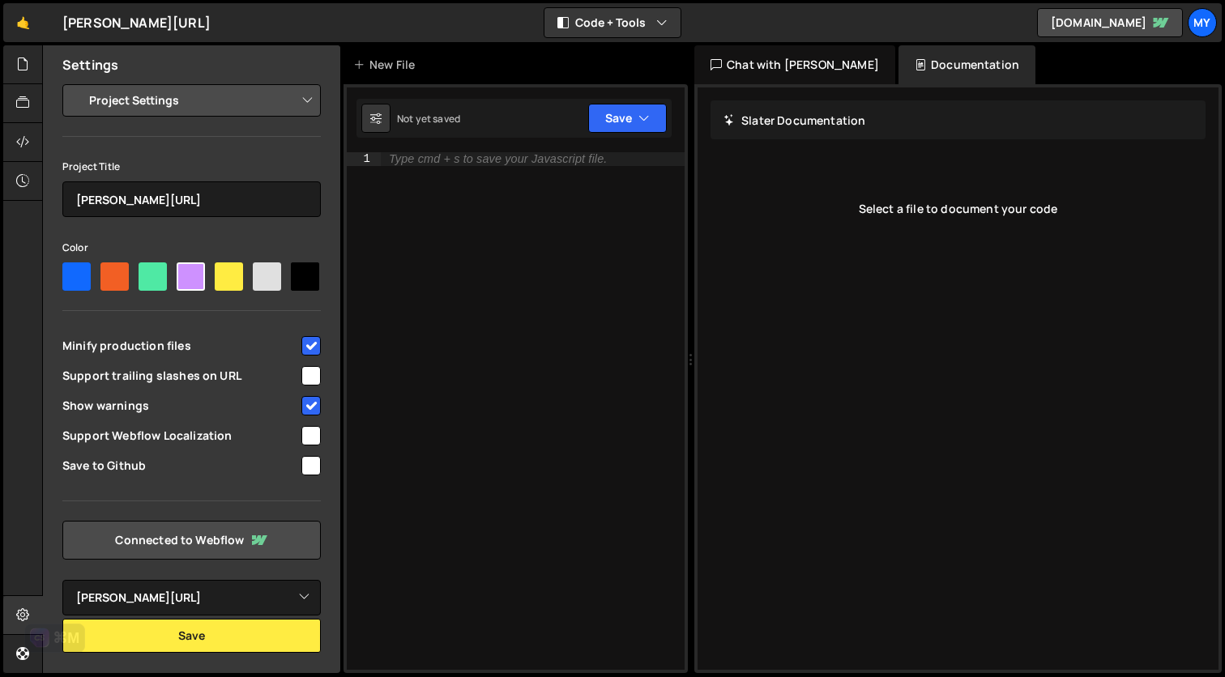
click at [314, 377] on input "checkbox" at bounding box center [310, 375] width 19 height 19
checkbox input "true"
click at [311, 465] on input "checkbox" at bounding box center [310, 465] width 19 height 19
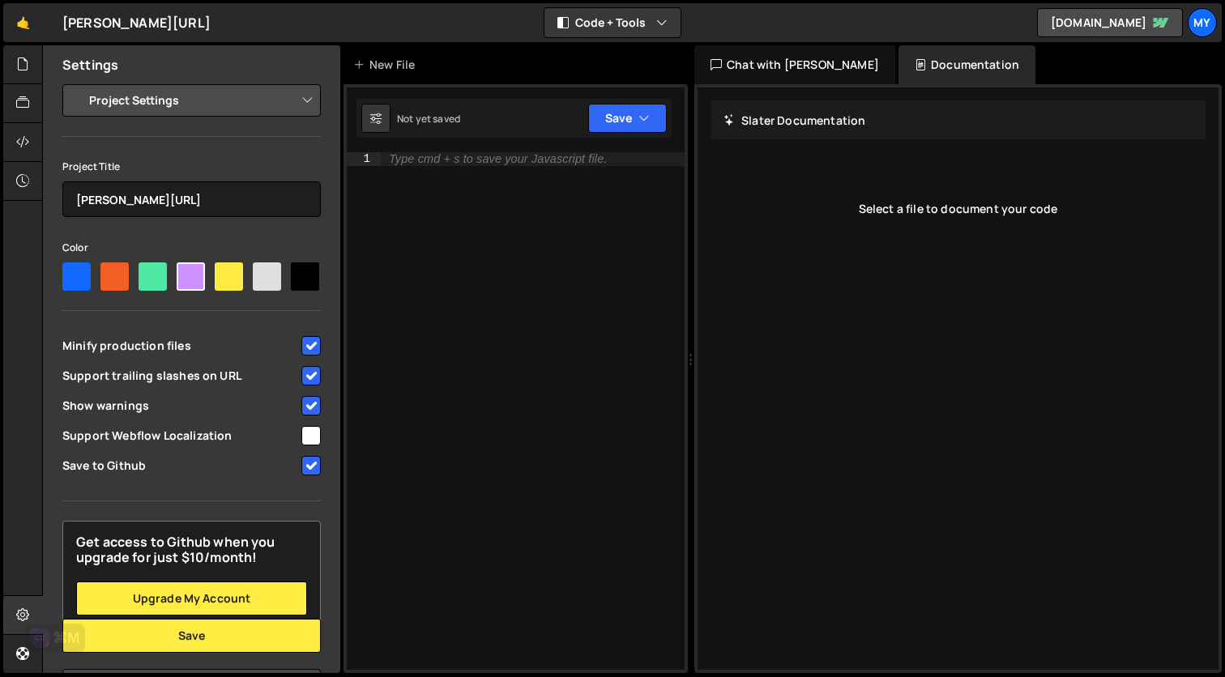
click at [302, 475] on input "checkbox" at bounding box center [310, 465] width 19 height 19
click at [307, 475] on input "checkbox" at bounding box center [310, 465] width 19 height 19
click at [306, 475] on input "checkbox" at bounding box center [310, 465] width 19 height 19
checkbox input "true"
click at [233, 444] on span "Support Webflow Localization" at bounding box center [180, 436] width 237 height 16
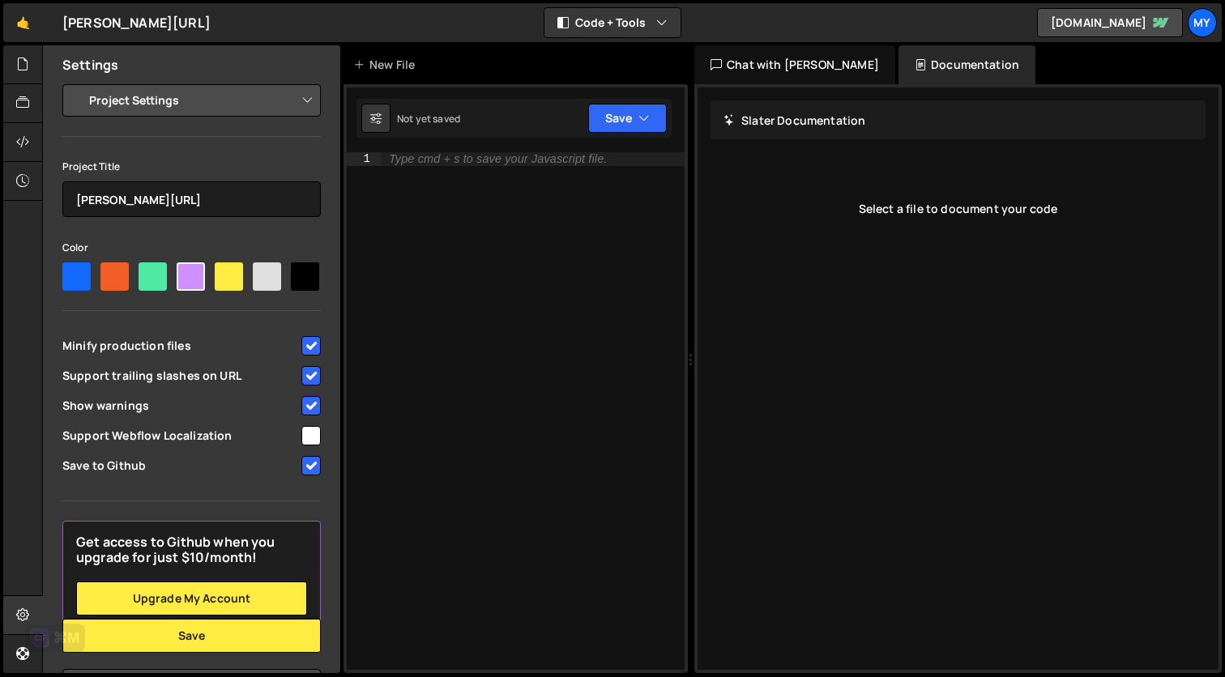
checkbox input "true"
click at [305, 475] on input "checkbox" at bounding box center [310, 465] width 19 height 19
checkbox input "true"
click at [306, 356] on input "checkbox" at bounding box center [310, 345] width 19 height 19
checkbox input "false"
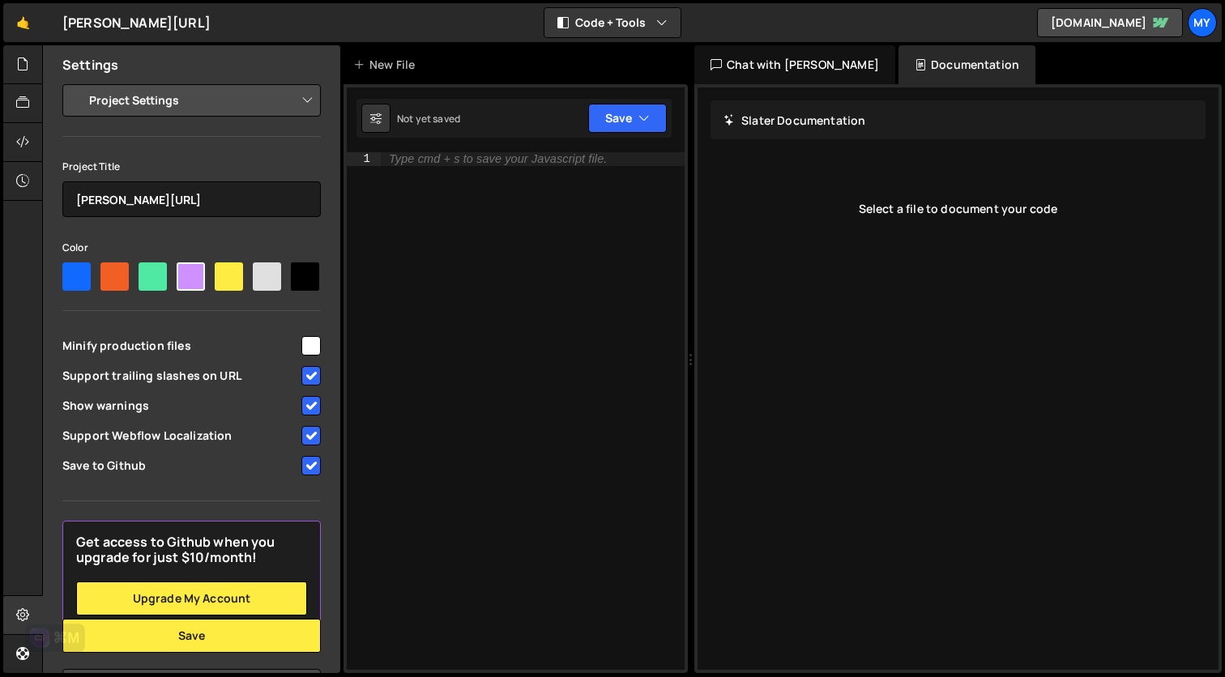
click at [257, 110] on select "Project Settings Code Editor Settings Chat Settings" at bounding box center [194, 101] width 237 height 36
select select "chat"
click at [76, 83] on select "Project Settings Code Editor Settings Chat Settings" at bounding box center [194, 101] width 237 height 36
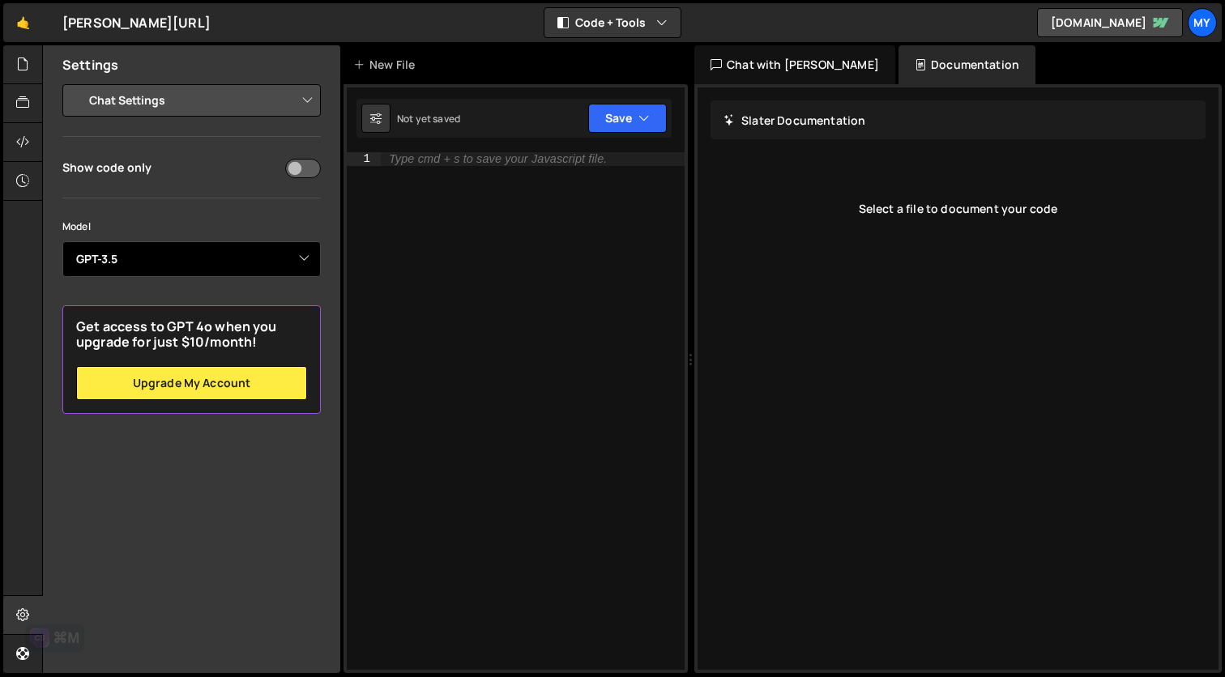
click at [293, 252] on select "Select Model GPT-3.5 GPT-4o mini GPT-4o (Pro) GPT-4.1 (Pro)" at bounding box center [191, 259] width 258 height 36
select select "gpt-4o-mini"
click at [62, 241] on select "Select Model GPT-3.5 GPT-4o mini GPT-4o (Pro) GPT-4.1 (Pro)" at bounding box center [191, 259] width 258 height 36
click at [216, 163] on div "Show code only" at bounding box center [191, 167] width 258 height 22
click at [20, 92] on div at bounding box center [23, 103] width 40 height 39
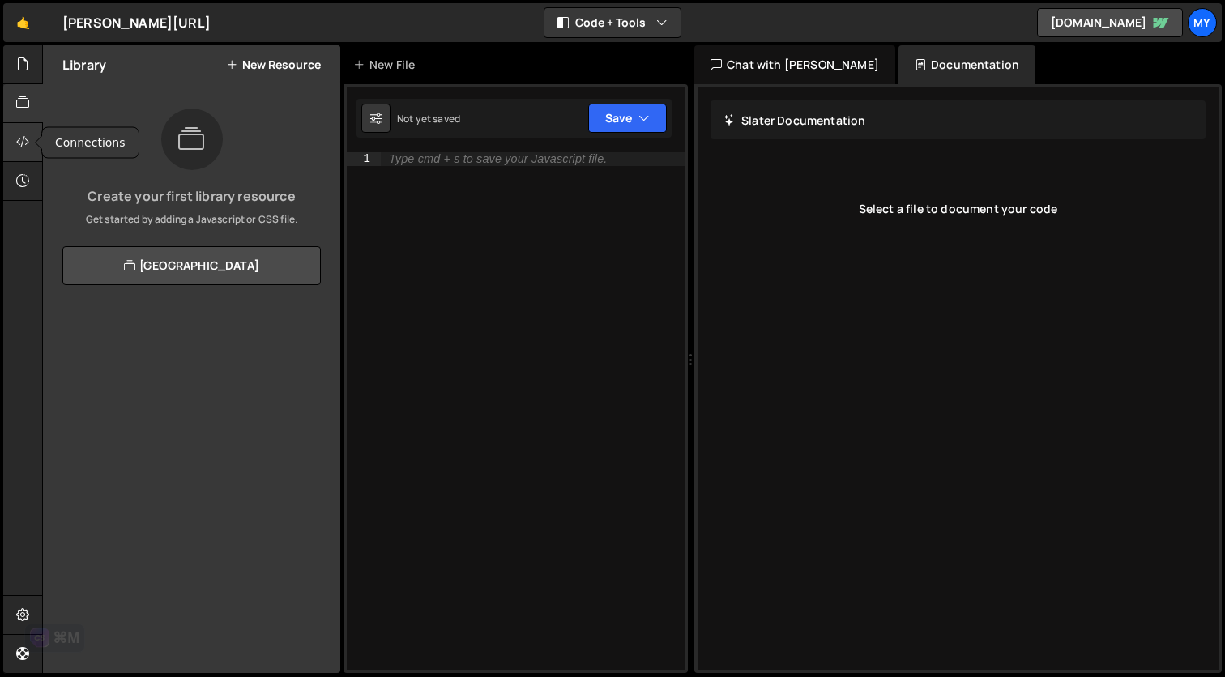
click at [23, 142] on icon at bounding box center [22, 142] width 13 height 18
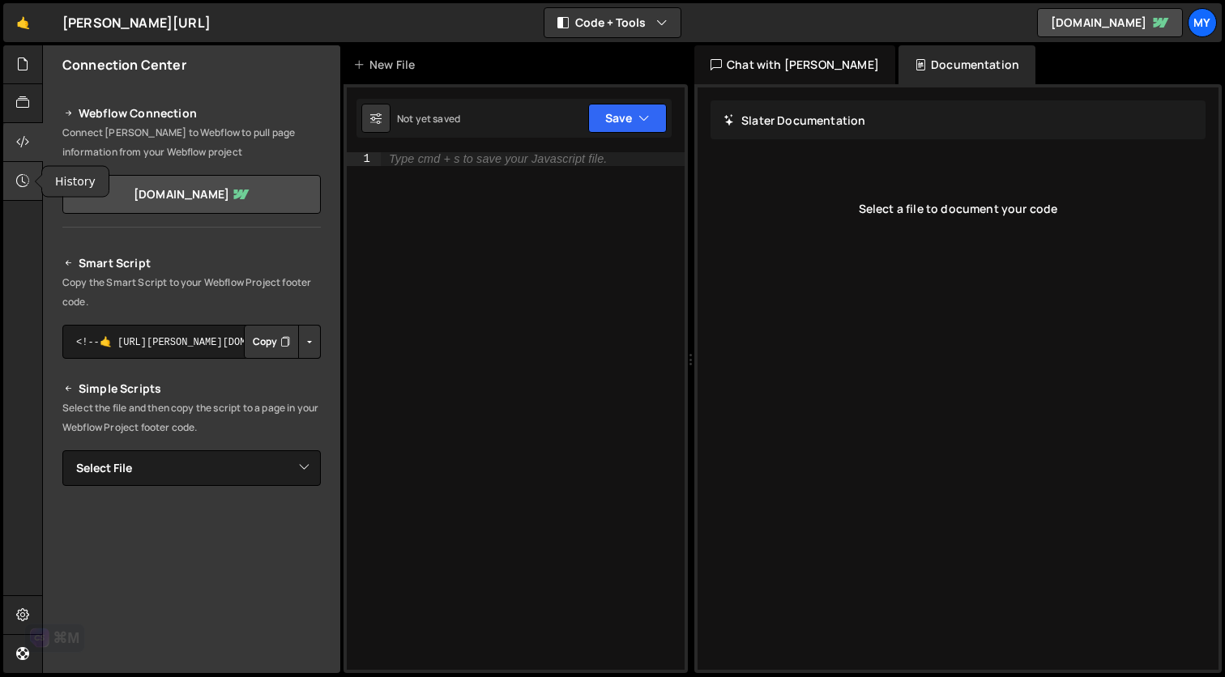
click at [17, 198] on div at bounding box center [23, 181] width 40 height 39
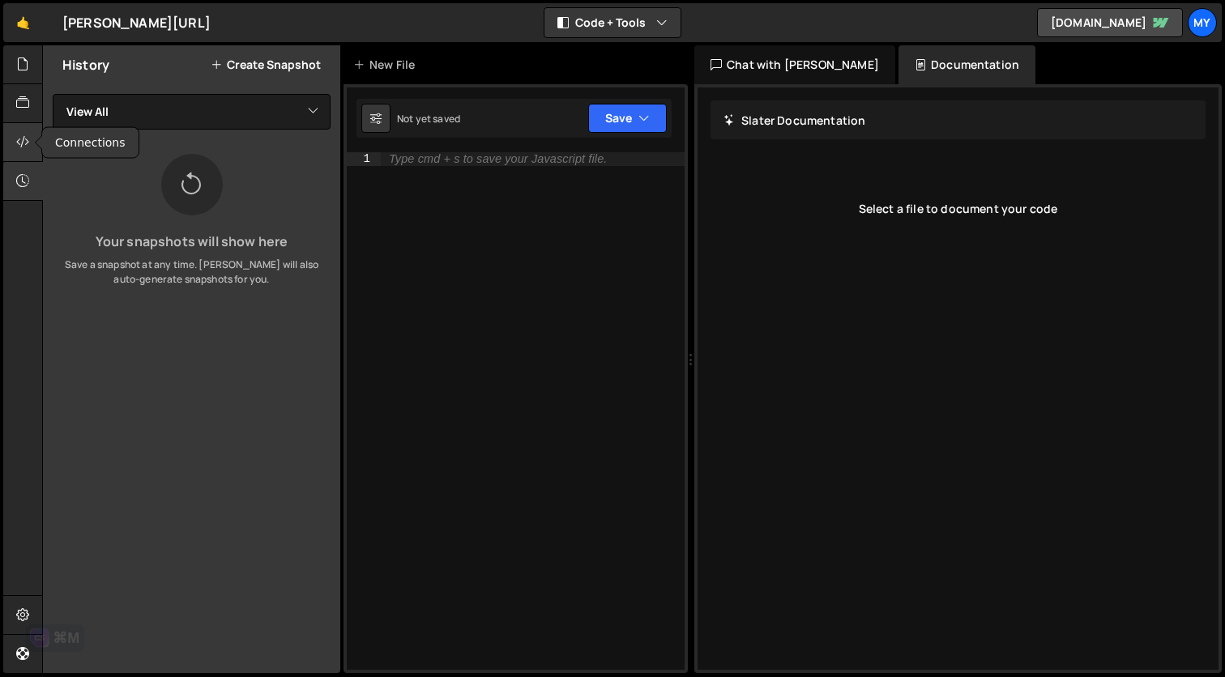
click at [19, 143] on icon at bounding box center [22, 142] width 13 height 18
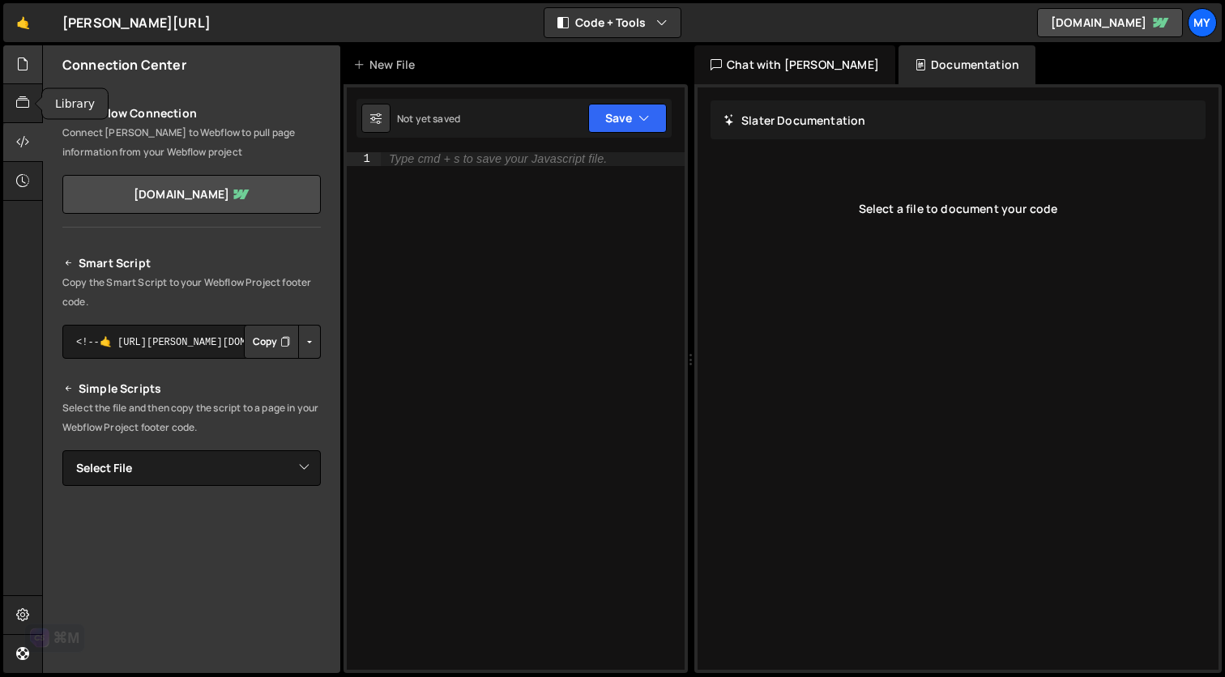
click at [21, 76] on div at bounding box center [23, 64] width 40 height 39
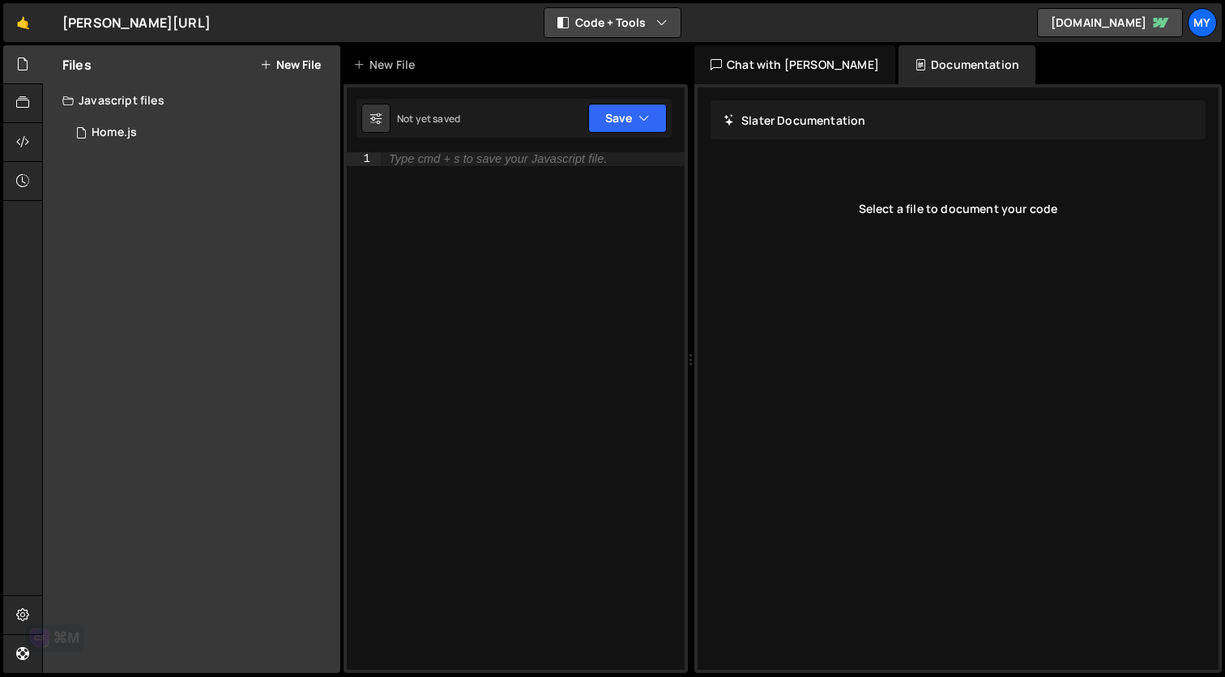
click at [610, 18] on button "Code + Tools" at bounding box center [612, 22] width 136 height 29
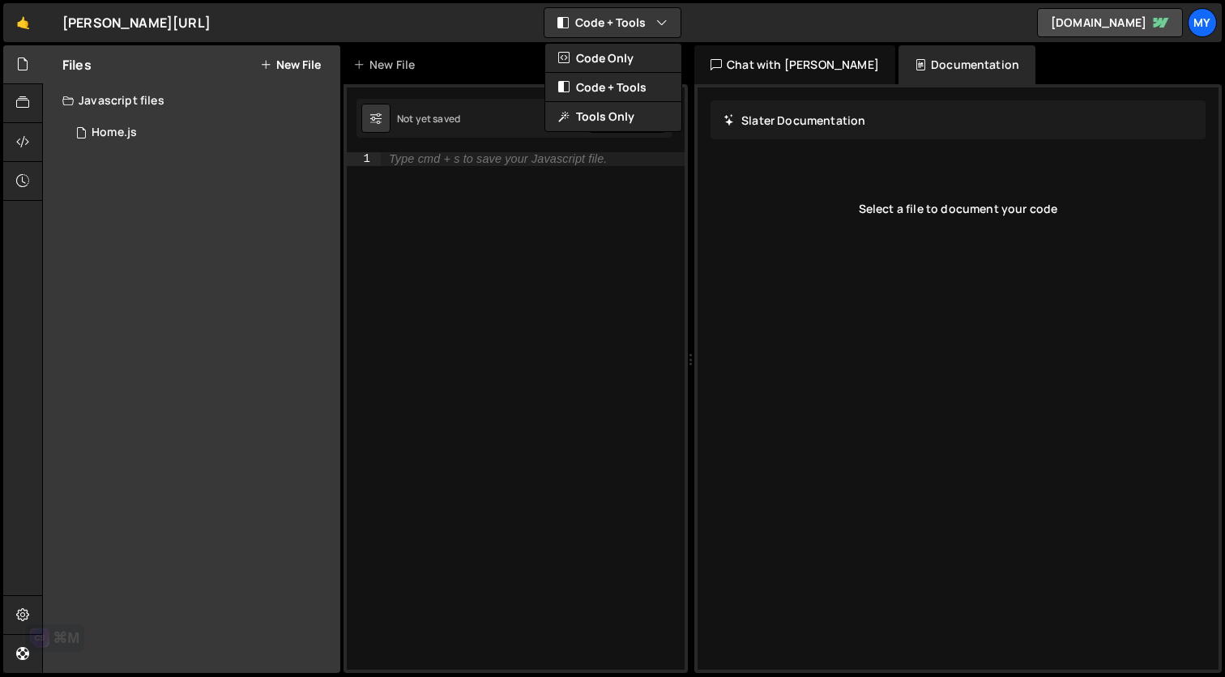
click at [866, 21] on div "🤙 Elvedin.ai ⚠️ Code is being edited in another browser Code + Tools Code Only …" at bounding box center [612, 22] width 1218 height 39
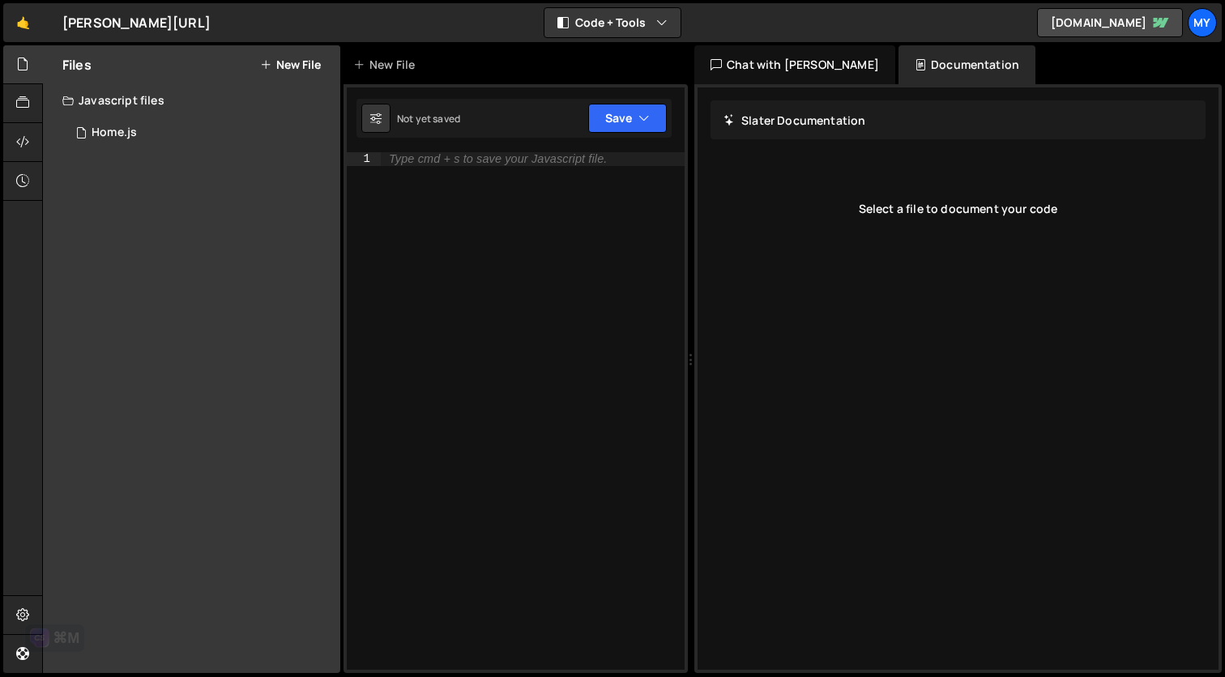
click at [753, 61] on div "Chat with [PERSON_NAME]" at bounding box center [794, 64] width 201 height 39
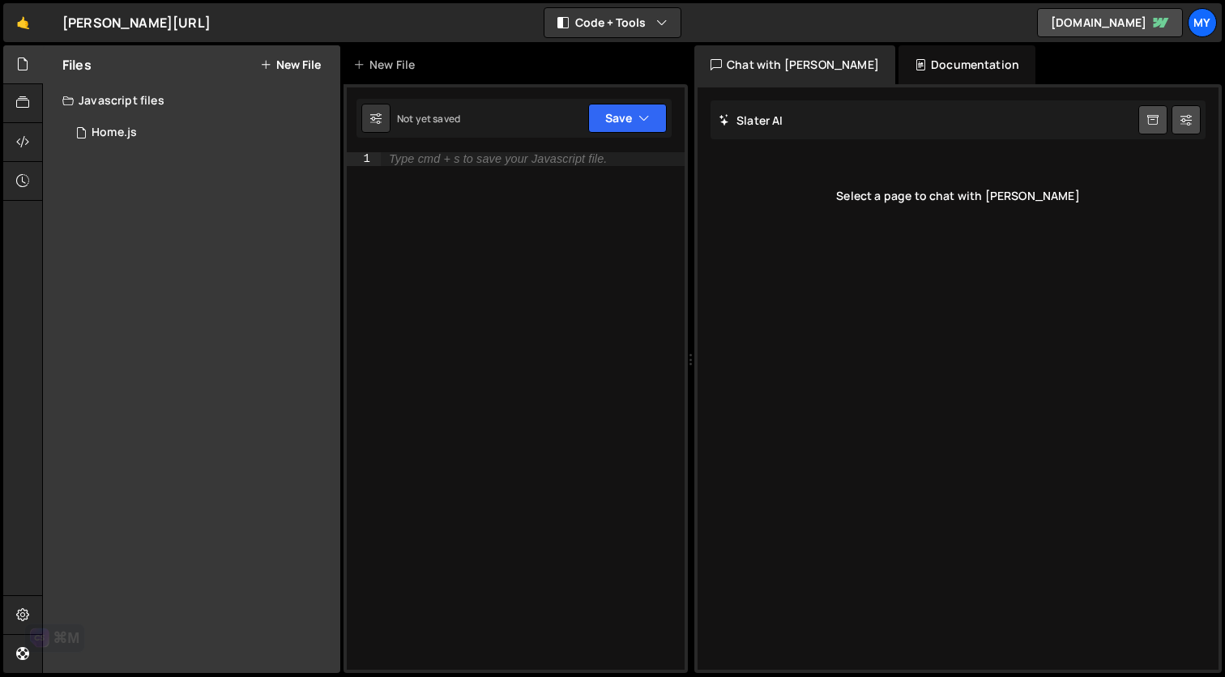
click at [894, 128] on div "Slater AI Start new chat" at bounding box center [957, 119] width 495 height 39
click at [1191, 121] on button at bounding box center [1185, 119] width 29 height 29
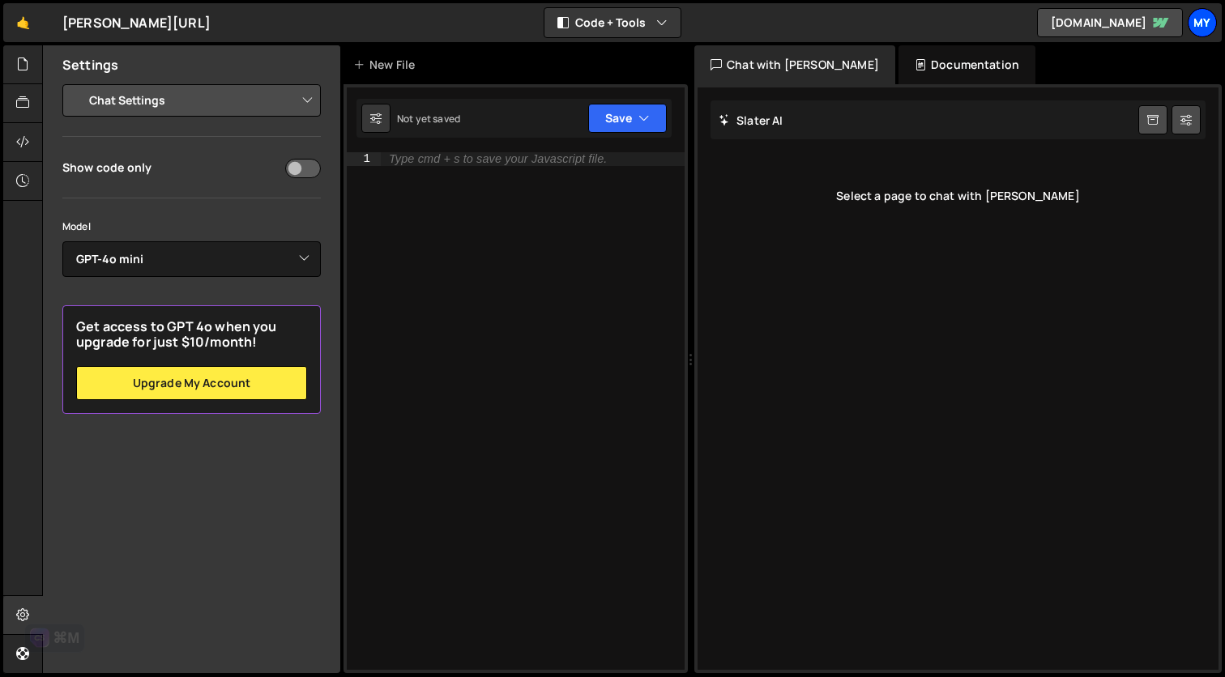
click at [1201, 23] on div "My" at bounding box center [1201, 22] width 29 height 29
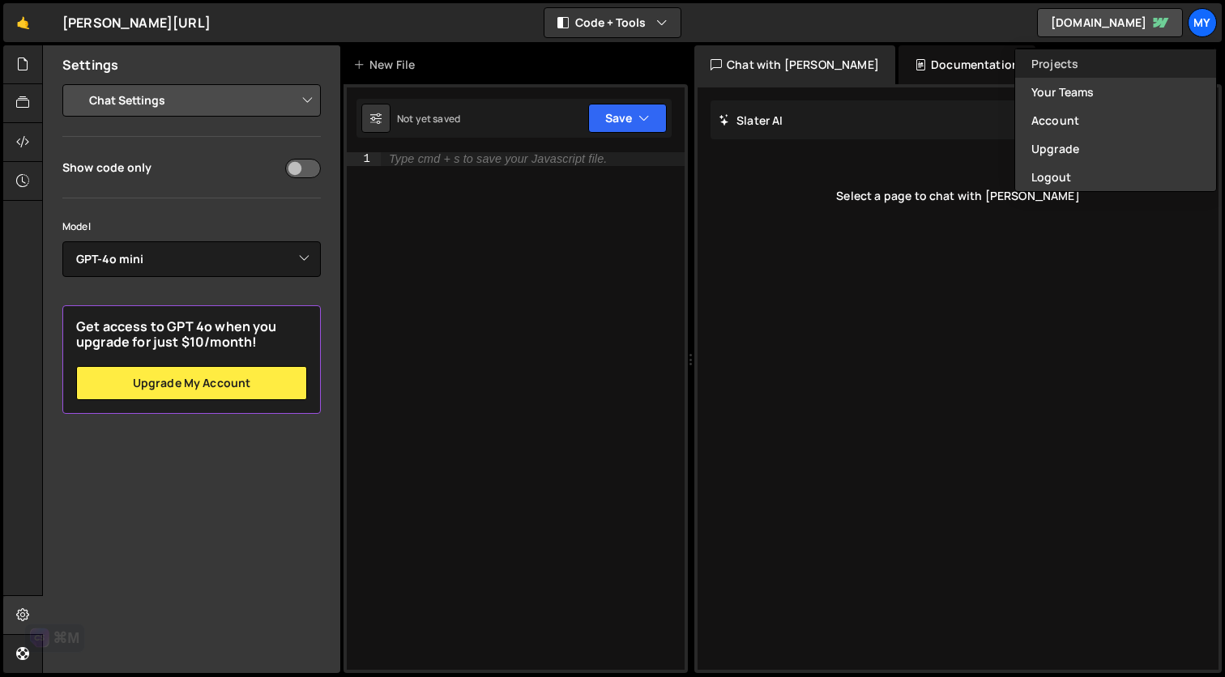
click at [1122, 70] on link "Projects" at bounding box center [1115, 63] width 201 height 28
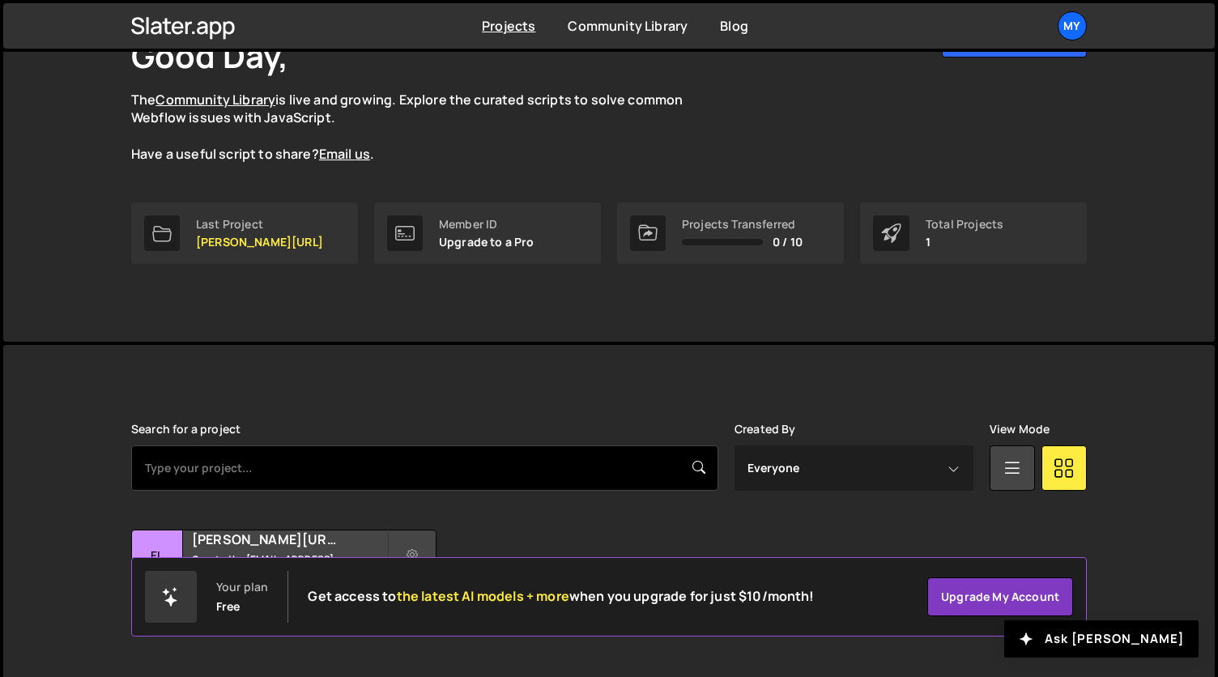
scroll to position [156, 0]
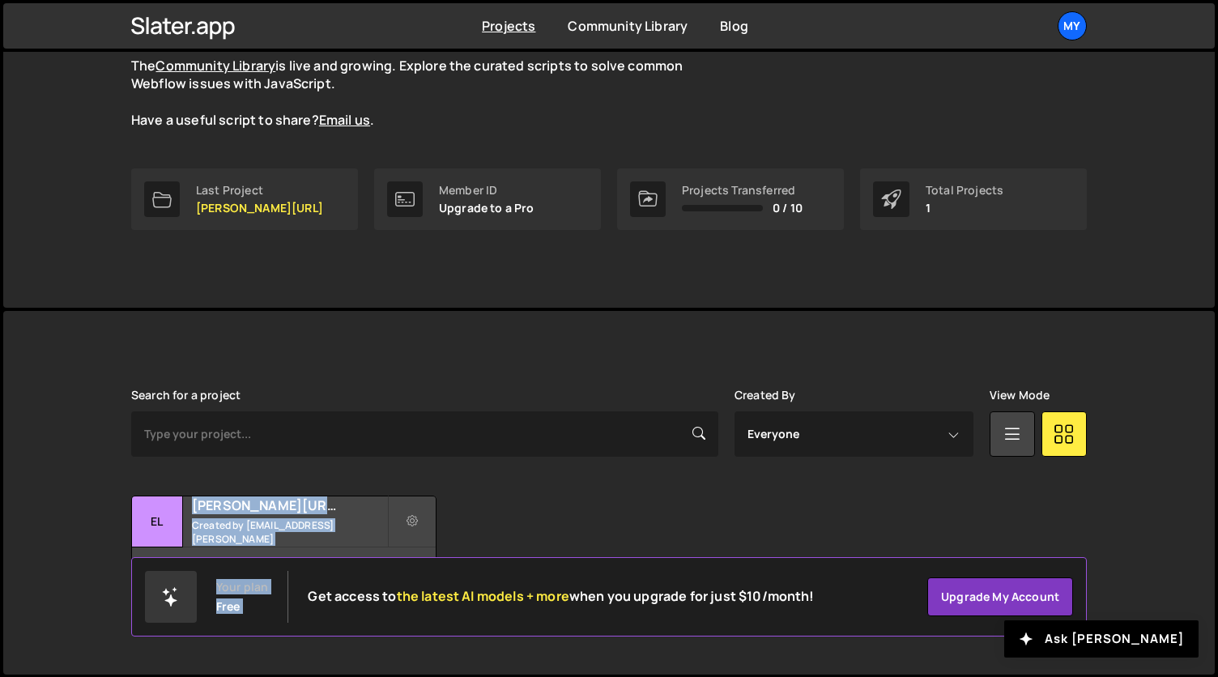
drag, startPoint x: 642, startPoint y: 575, endPoint x: 640, endPoint y: 462, distance: 112.6
click at [640, 462] on body "Projects Community Library Blog My Projects Your Teams Account Upgrade Logout" at bounding box center [609, 261] width 1218 height 834
click at [508, 514] on div "Transfer Project Edit Project Delete Project El Elvedin.ai Created by founder@e…" at bounding box center [609, 546] width 956 height 101
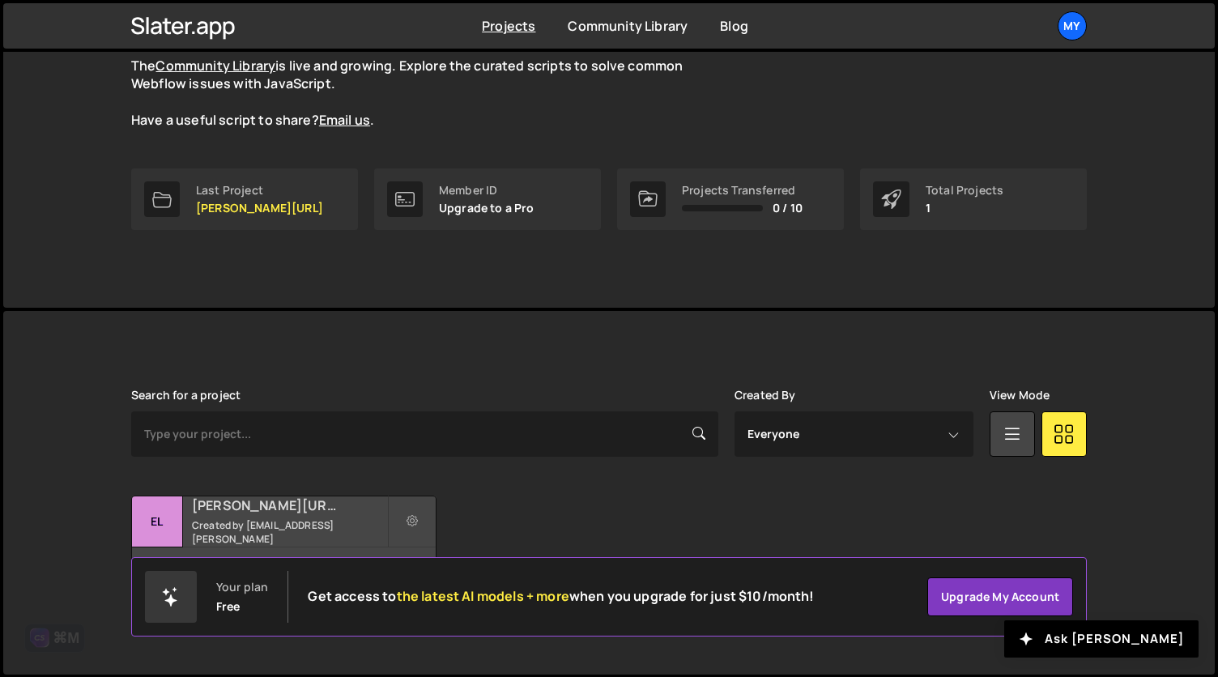
click at [163, 520] on div "El" at bounding box center [157, 522] width 51 height 51
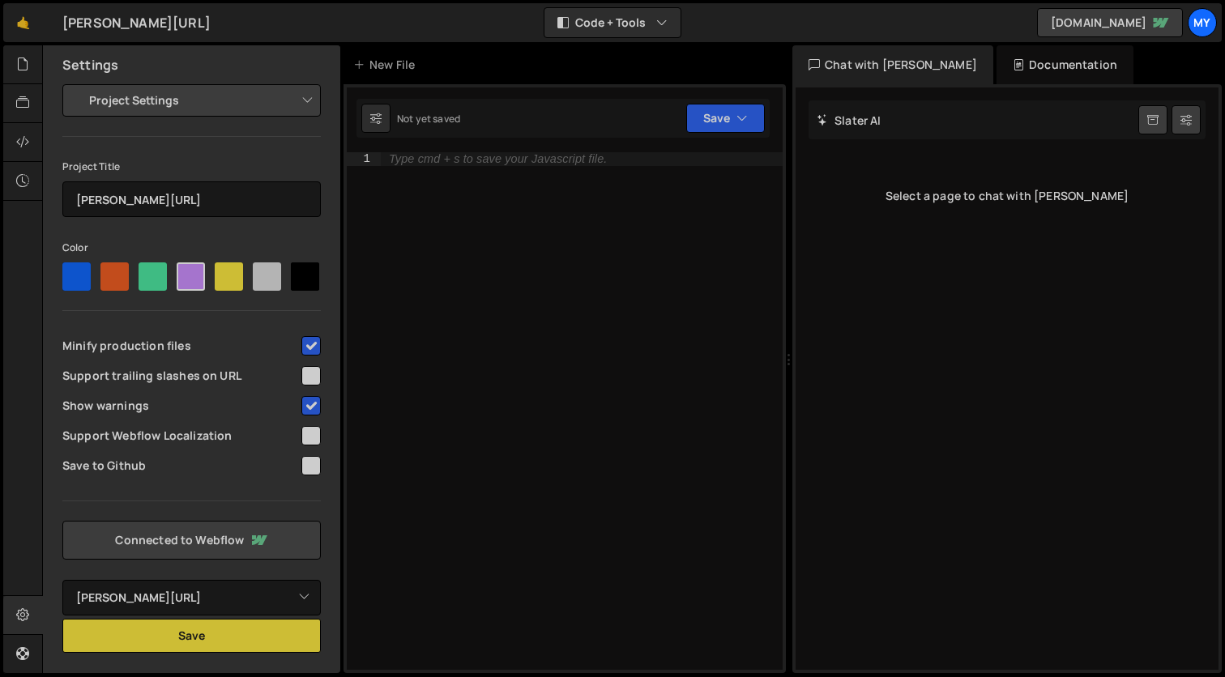
select select "68ba1fbb97f176383d2d7a05"
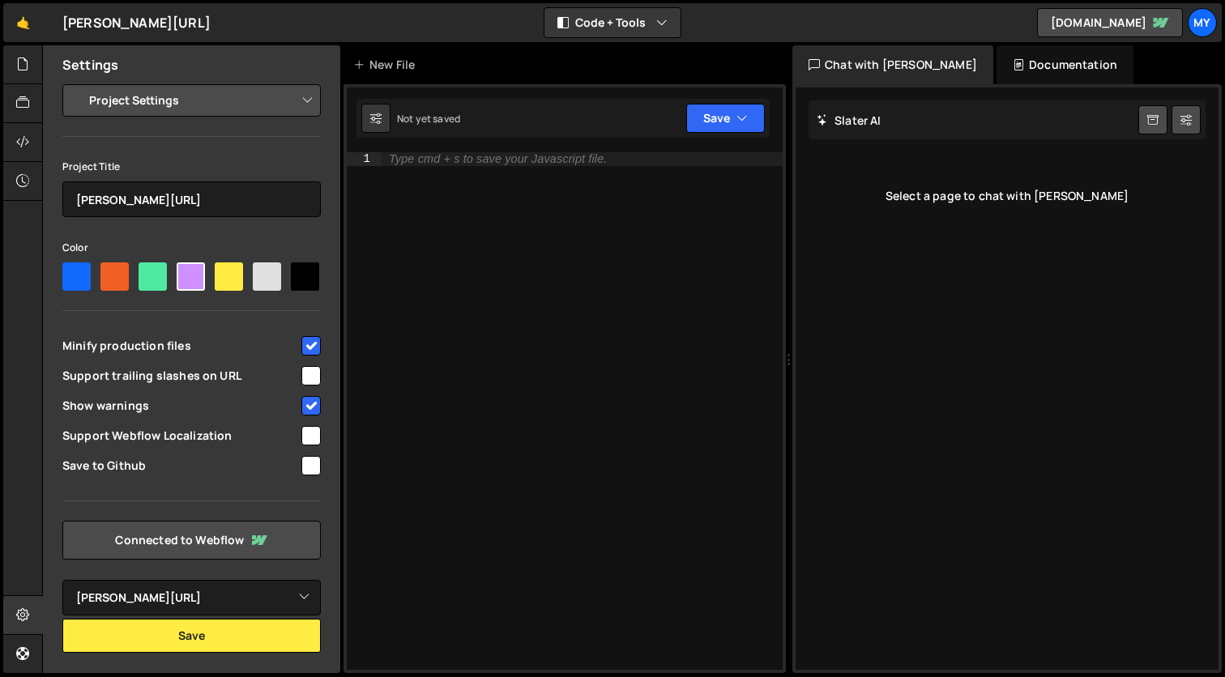
click at [318, 375] on input "checkbox" at bounding box center [310, 375] width 19 height 19
click at [314, 366] on input "checkbox" at bounding box center [310, 375] width 19 height 19
checkbox input "false"
